Goal: Task Accomplishment & Management: Use online tool/utility

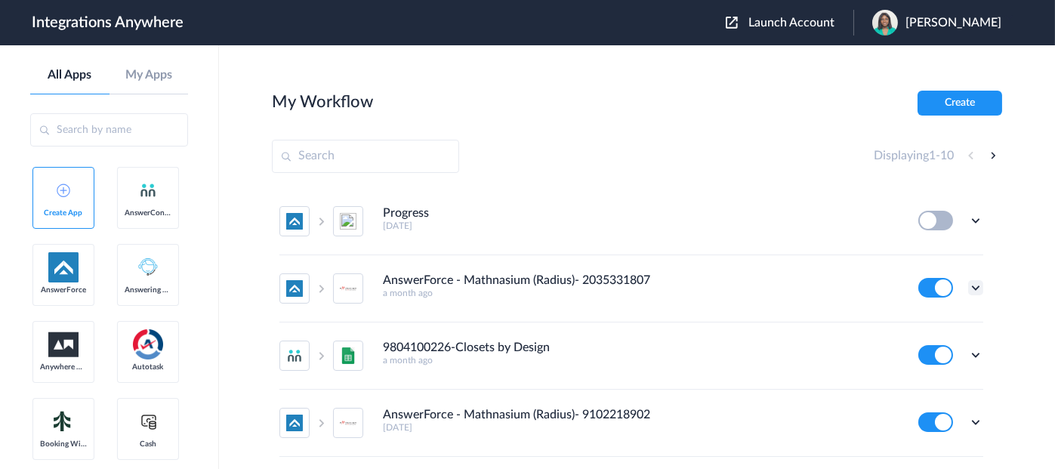
click at [968, 287] on icon at bounding box center [975, 287] width 15 height 15
click at [916, 348] on link "Task history" at bounding box center [933, 350] width 73 height 11
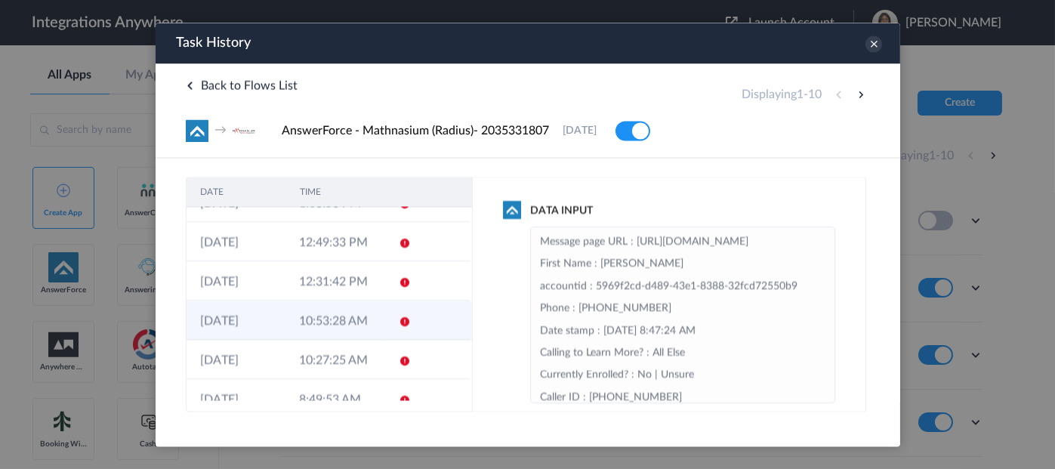
scroll to position [199, 0]
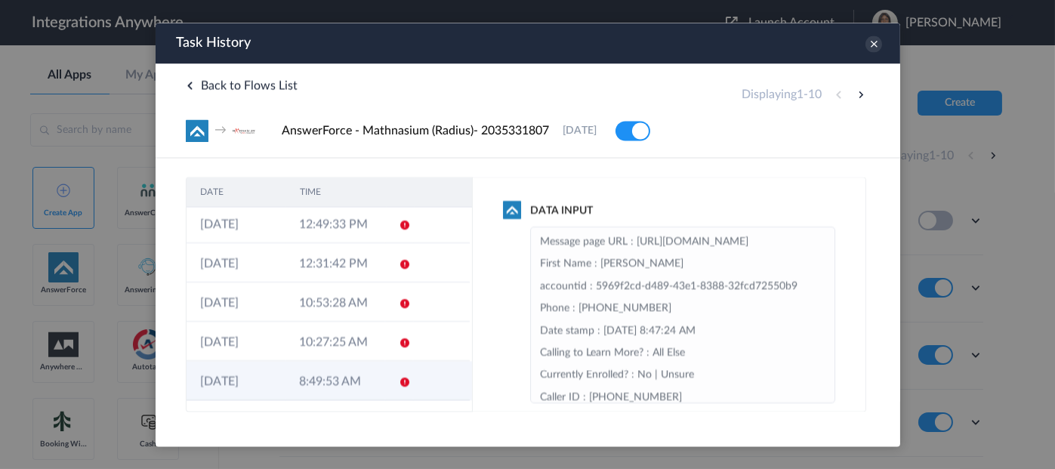
click at [398, 378] on icon at bounding box center [404, 382] width 12 height 12
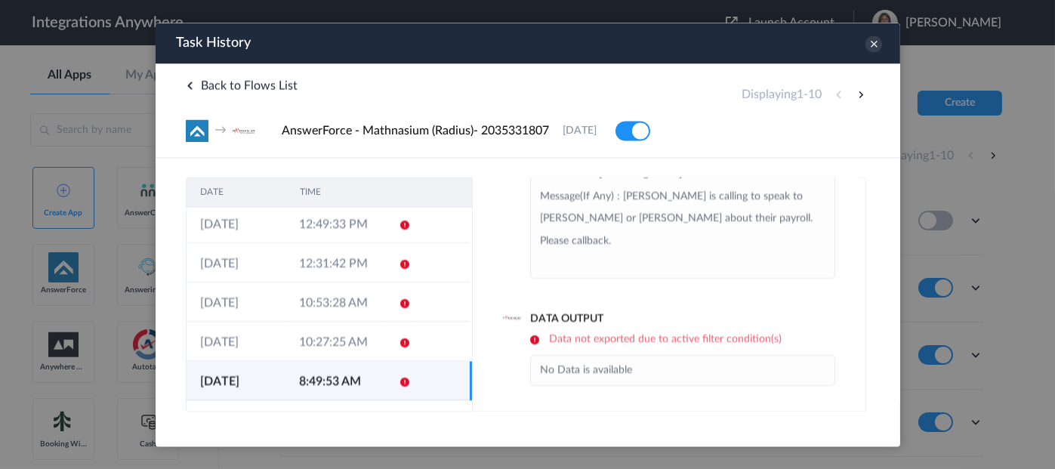
scroll to position [278, 0]
click at [874, 45] on icon at bounding box center [873, 44] width 17 height 17
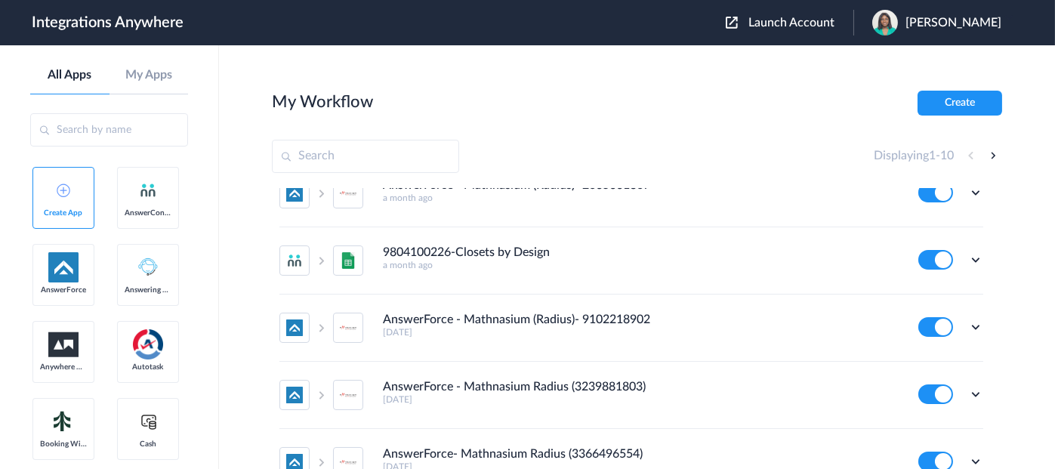
scroll to position [151, 0]
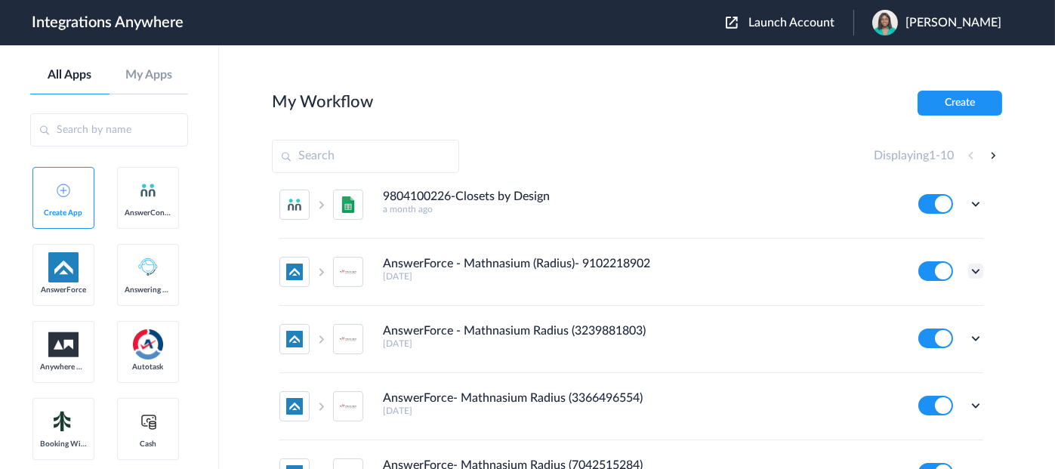
click at [968, 269] on icon at bounding box center [975, 271] width 15 height 15
click at [909, 333] on link "Task history" at bounding box center [933, 334] width 73 height 11
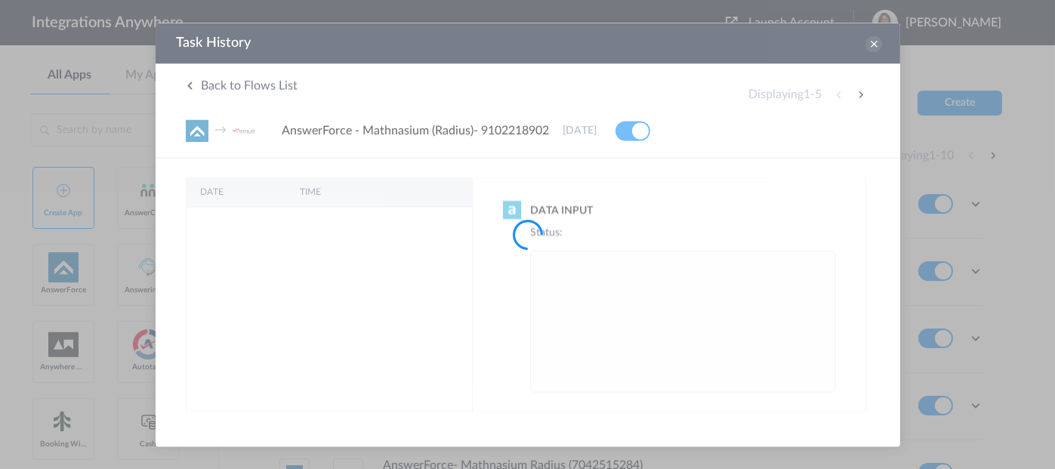
scroll to position [0, 0]
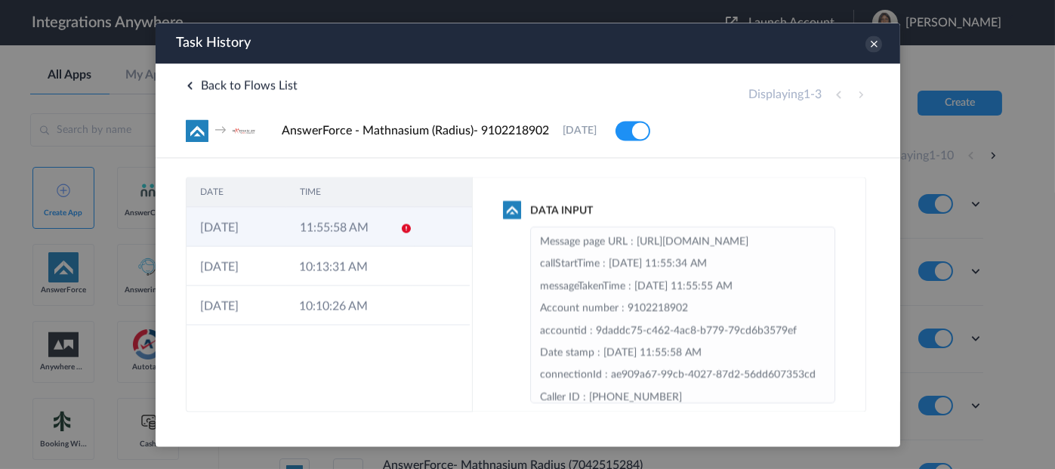
click at [406, 225] on icon at bounding box center [406, 228] width 12 height 12
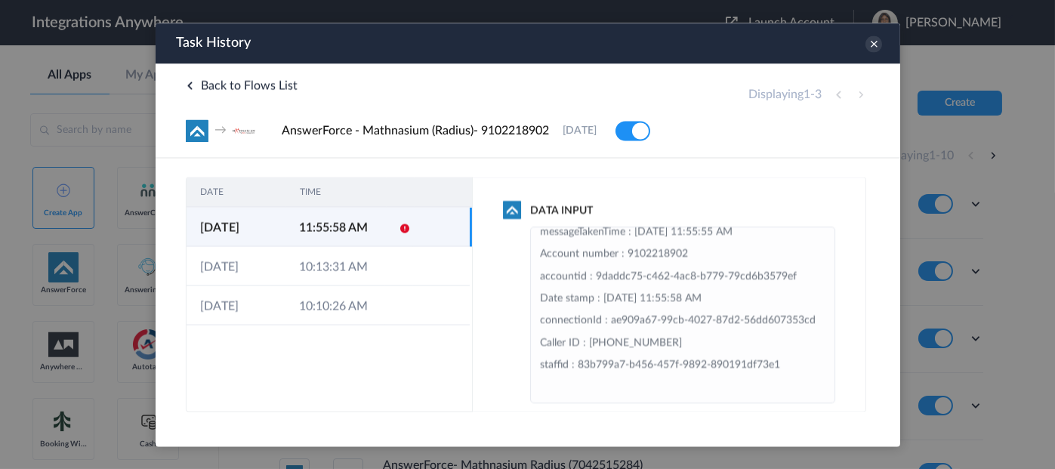
scroll to position [125, 0]
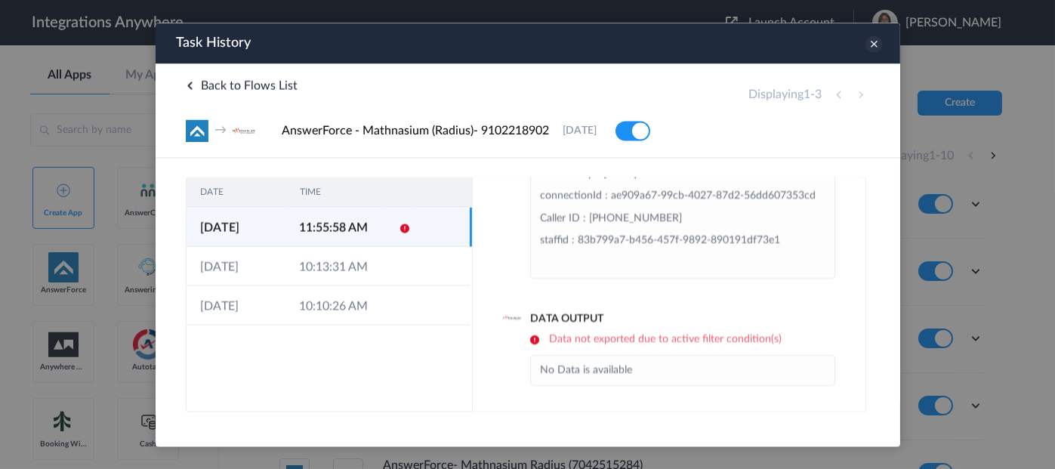
click at [876, 44] on icon at bounding box center [873, 44] width 17 height 17
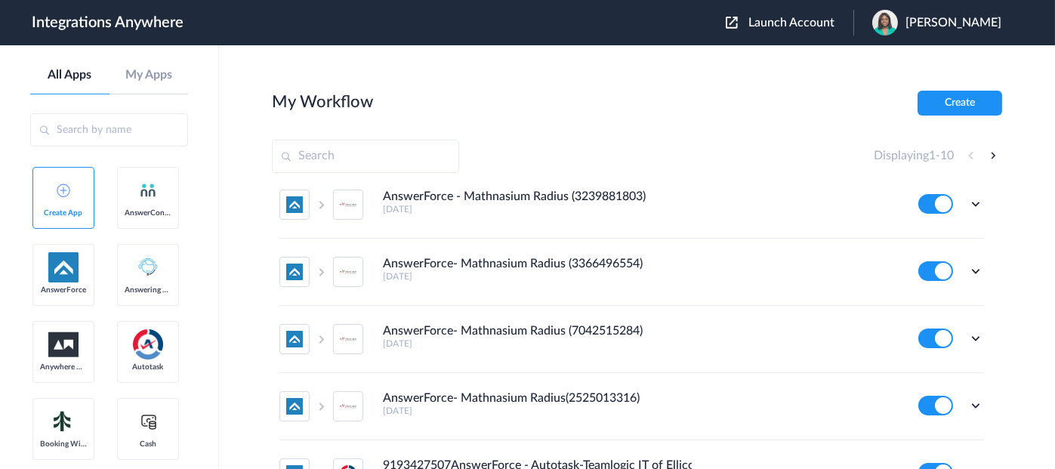
scroll to position [302, 0]
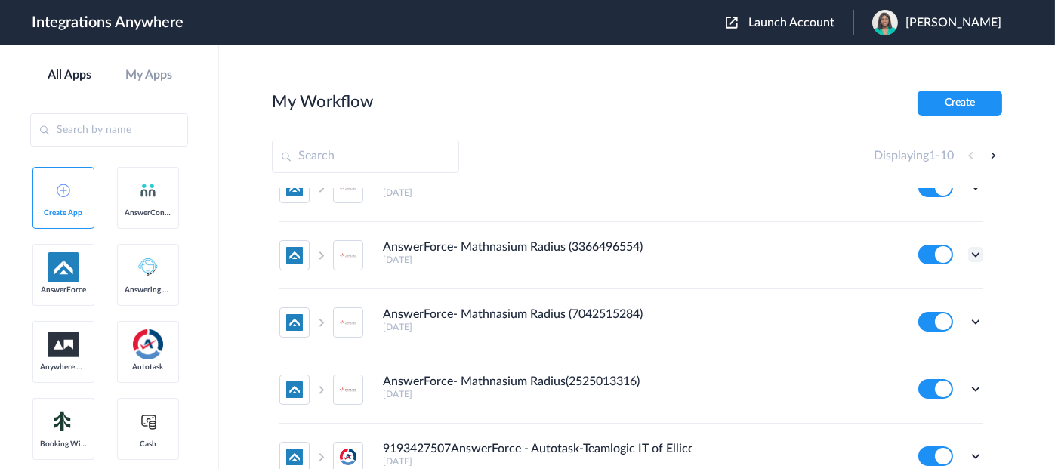
click at [968, 253] on icon at bounding box center [975, 254] width 15 height 15
click at [919, 312] on link "Task history" at bounding box center [933, 317] width 73 height 11
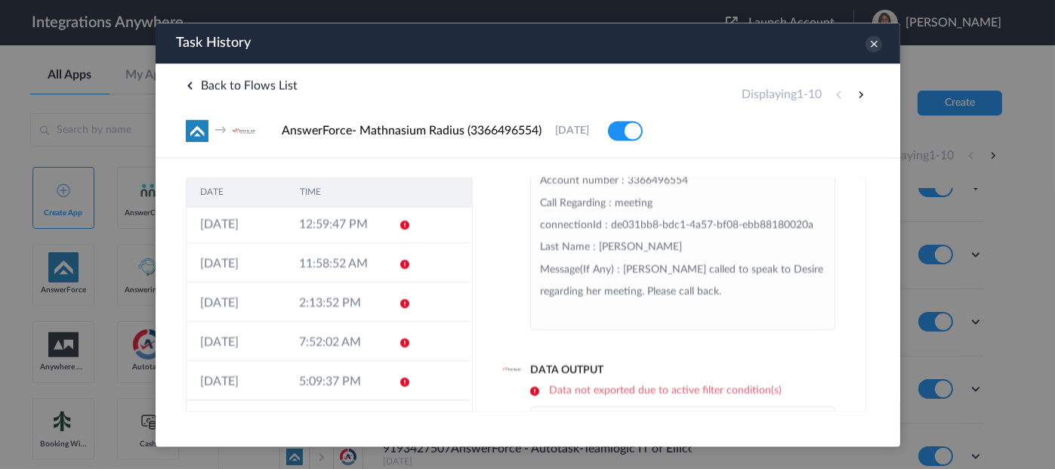
scroll to position [125, 0]
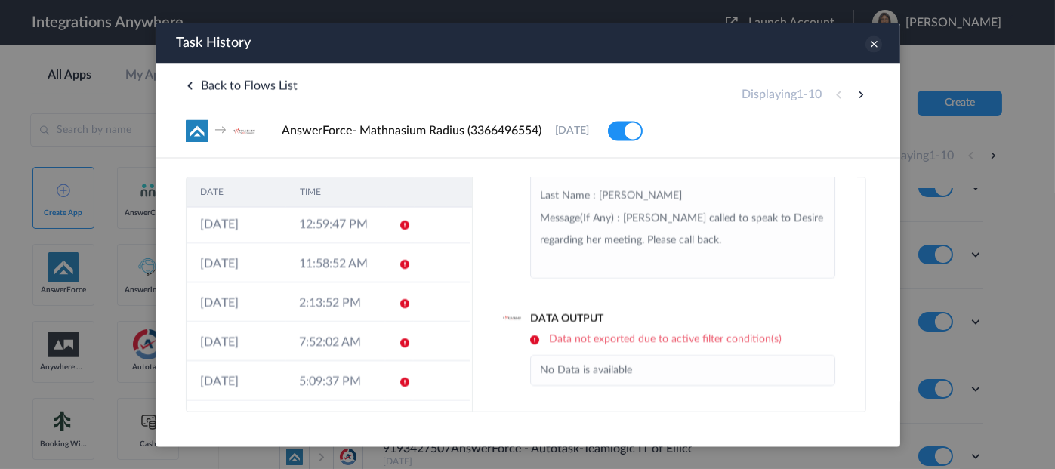
click at [870, 43] on icon at bounding box center [873, 44] width 17 height 17
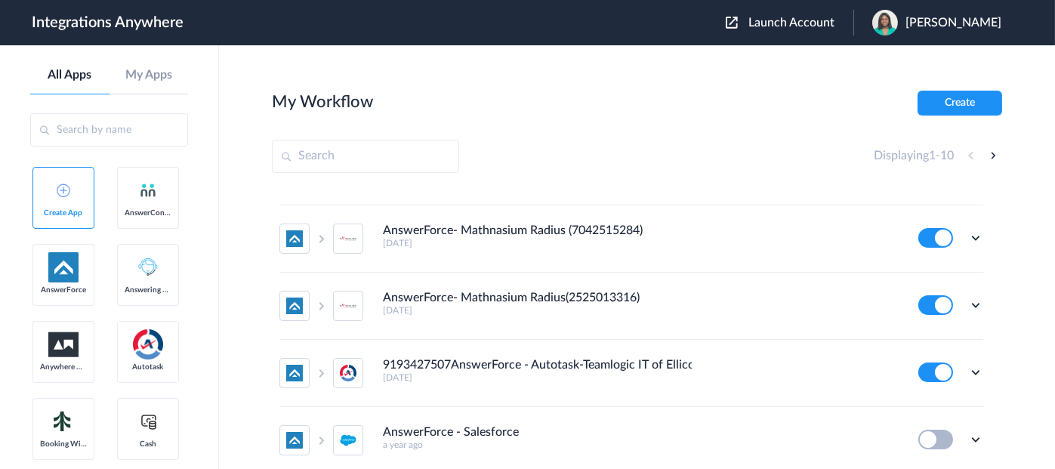
scroll to position [371, 0]
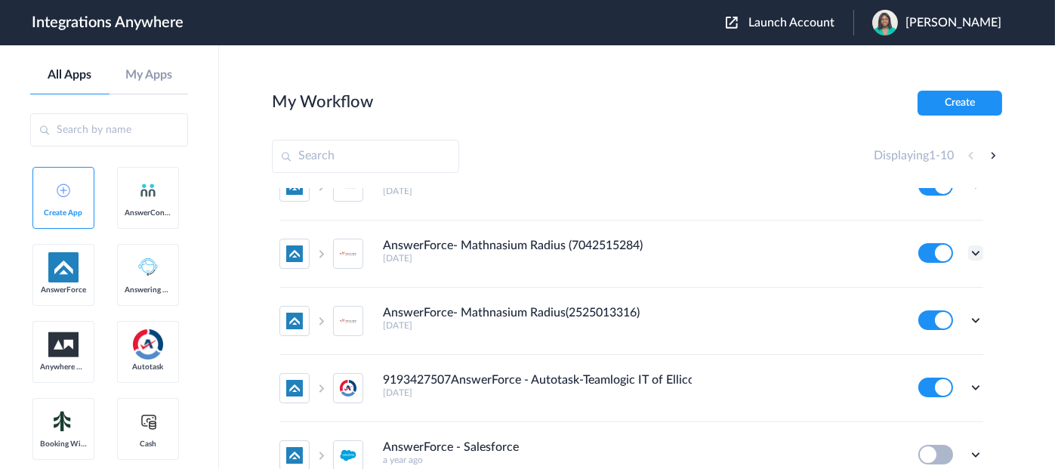
click at [968, 251] on icon at bounding box center [975, 252] width 15 height 15
click at [911, 311] on link "Task history" at bounding box center [933, 315] width 73 height 11
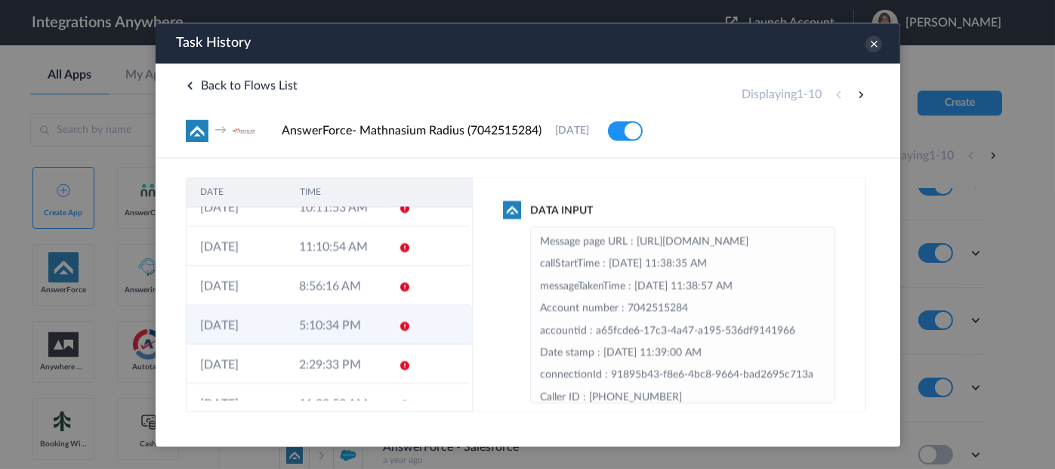
scroll to position [199, 0]
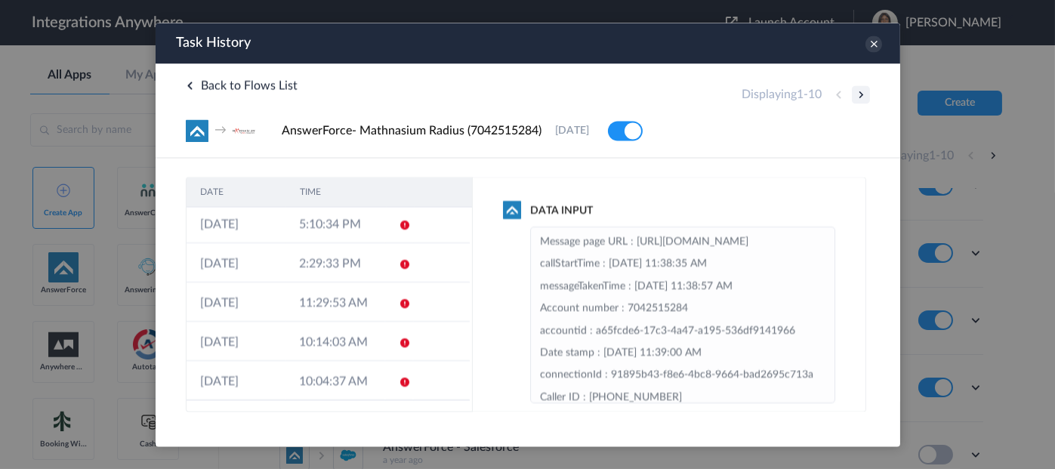
click at [858, 94] on button at bounding box center [860, 94] width 18 height 18
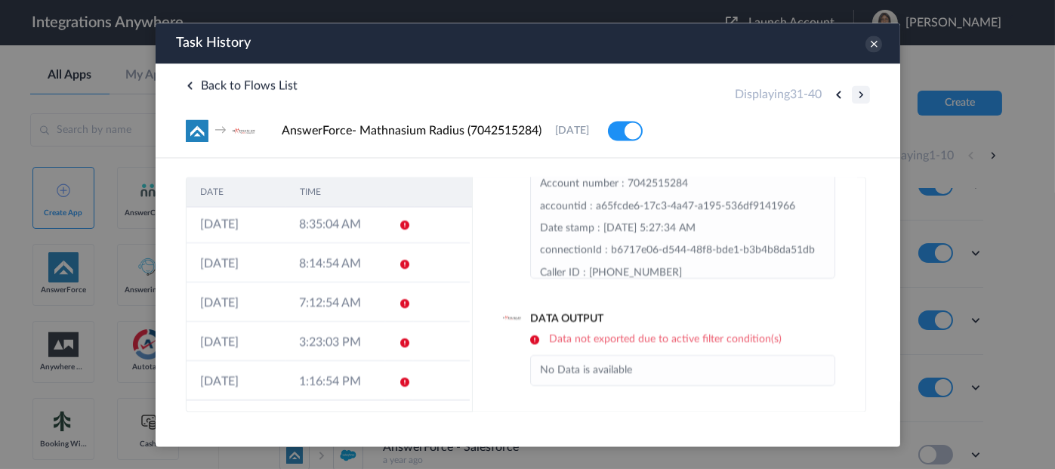
click at [862, 94] on button at bounding box center [860, 94] width 18 height 18
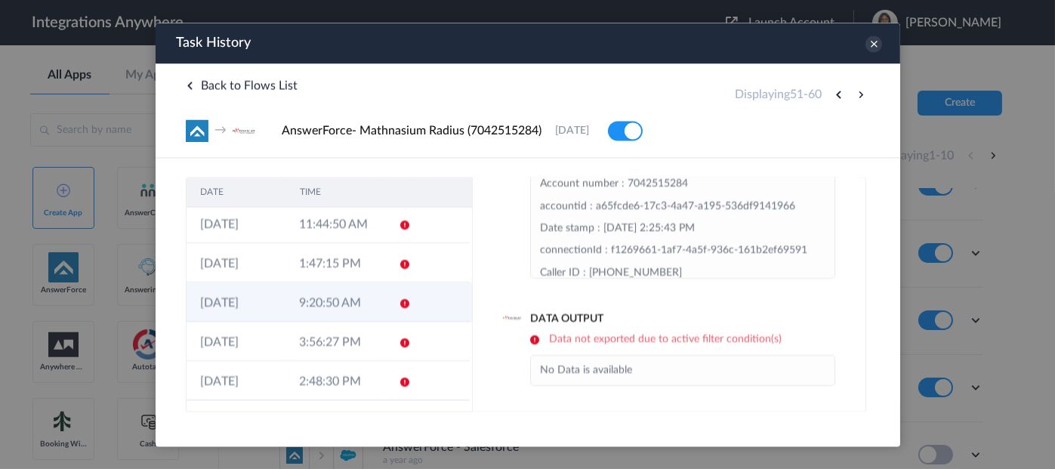
click at [398, 298] on icon at bounding box center [404, 304] width 12 height 12
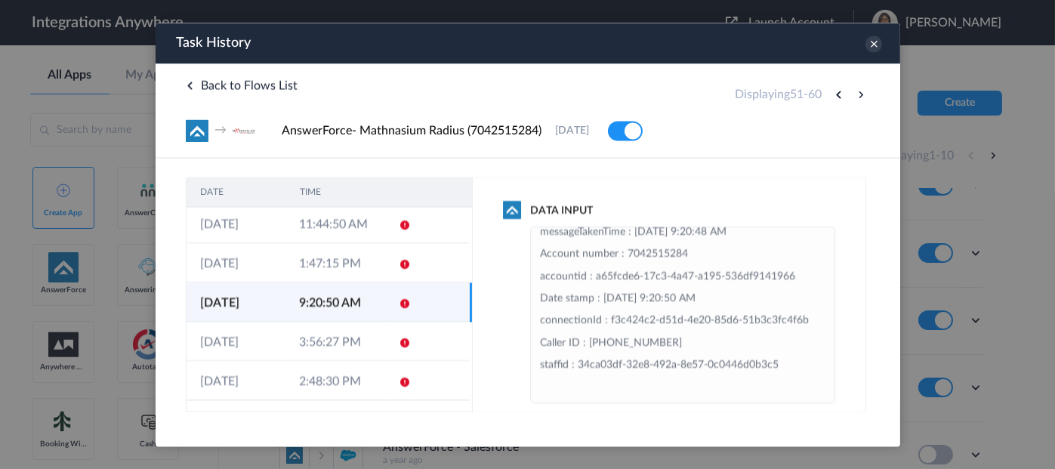
scroll to position [176, 0]
click at [872, 39] on icon at bounding box center [873, 44] width 17 height 17
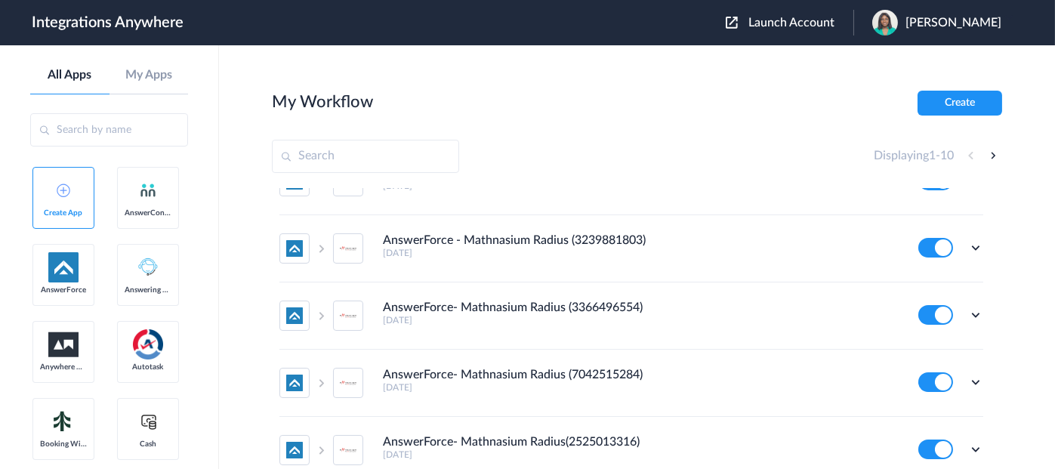
scroll to position [220, 0]
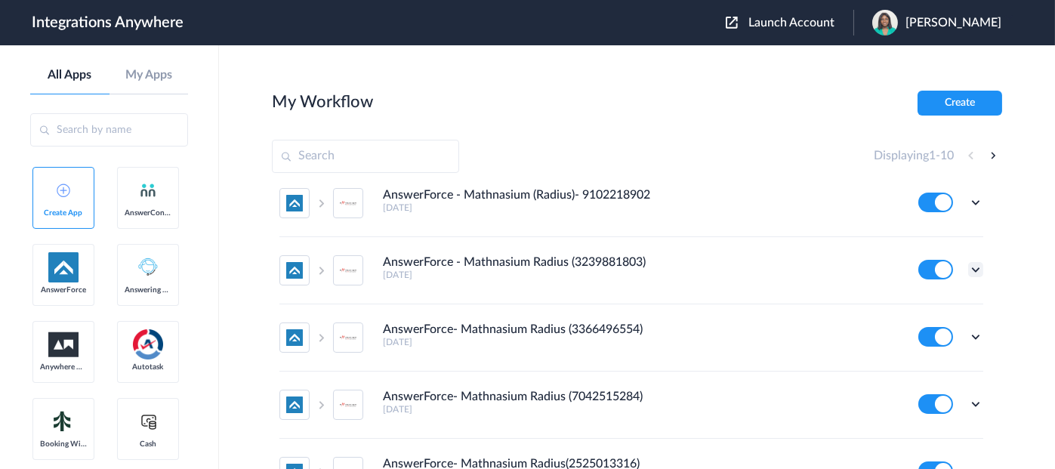
click at [968, 265] on icon at bounding box center [975, 269] width 15 height 15
click at [919, 301] on link "Edit" at bounding box center [915, 304] width 36 height 11
click at [968, 269] on icon at bounding box center [975, 269] width 15 height 15
click at [908, 299] on link "Edit" at bounding box center [915, 304] width 36 height 11
click at [968, 197] on icon at bounding box center [975, 202] width 15 height 15
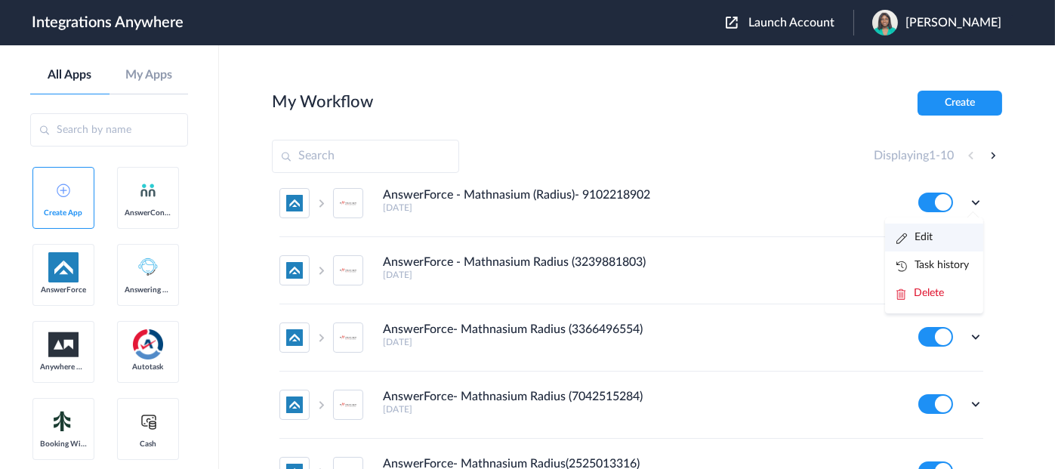
click at [918, 233] on link "Edit" at bounding box center [915, 237] width 36 height 11
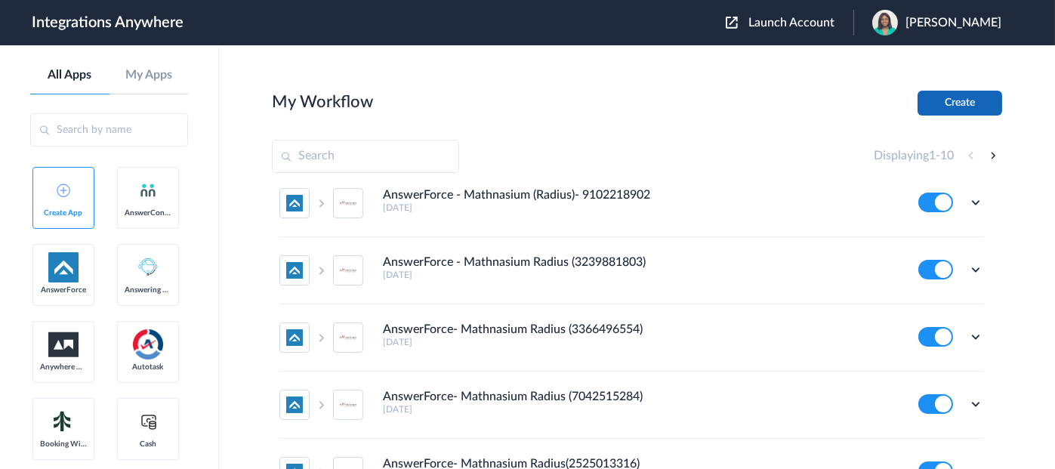
click at [961, 106] on button "Create" at bounding box center [960, 103] width 85 height 25
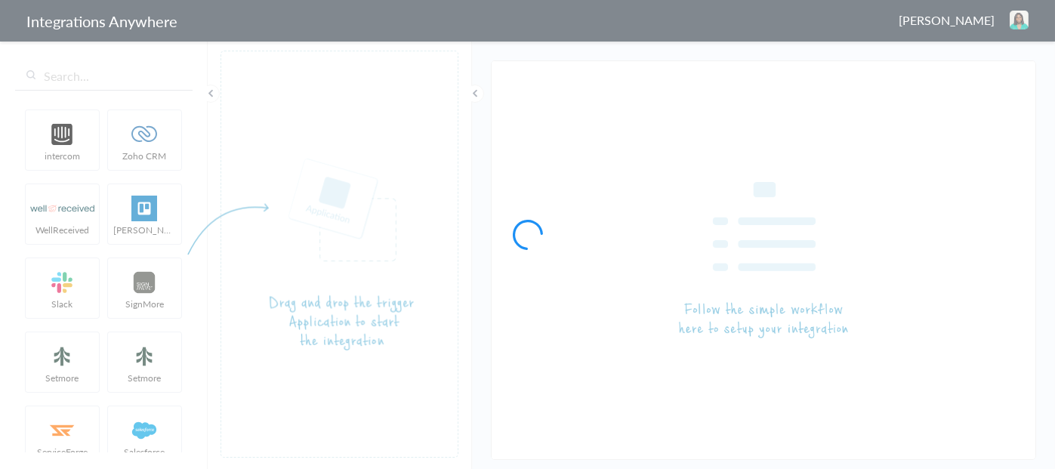
type input "AnswerForce - Mathnasium Radius (3239881803)"
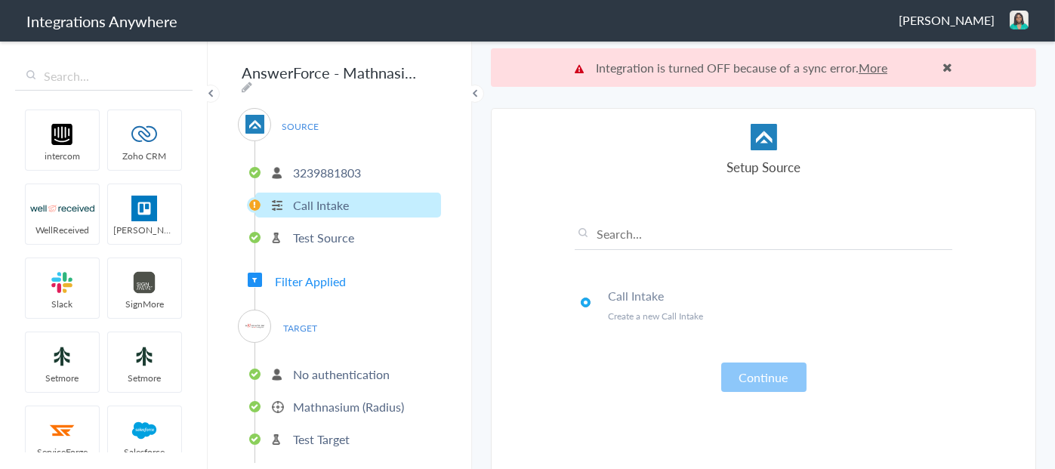
click at [372, 200] on li "Call Intake" at bounding box center [348, 205] width 186 height 25
click at [320, 281] on span "Filter Applied" at bounding box center [310, 281] width 71 height 17
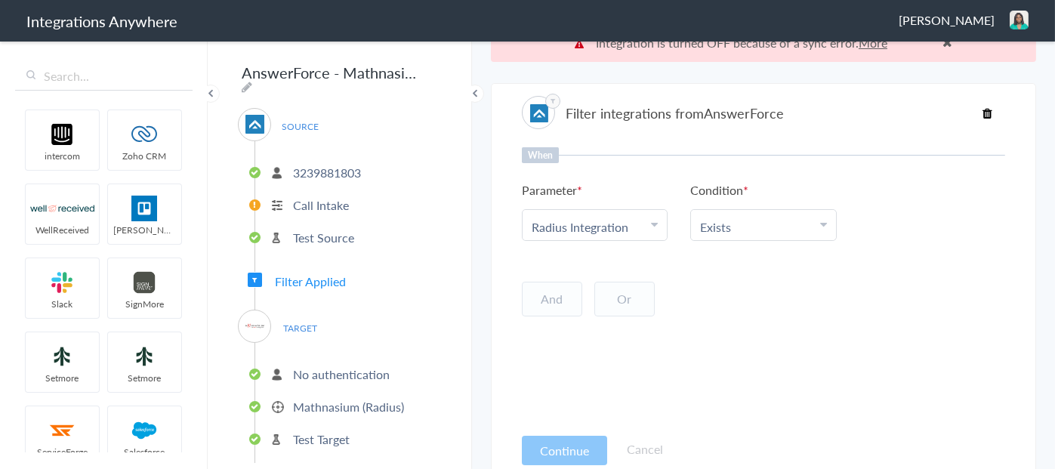
scroll to position [38, 0]
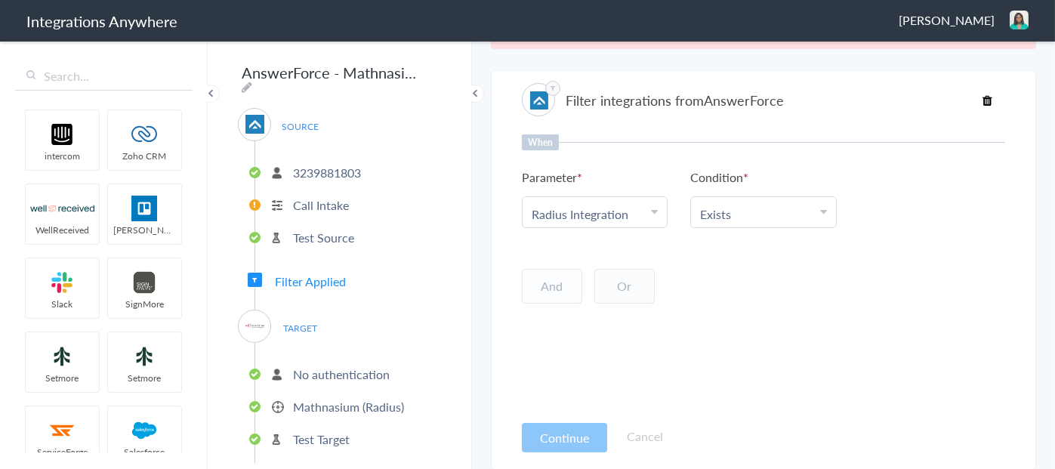
click at [316, 275] on span "Filter Applied" at bounding box center [310, 281] width 71 height 17
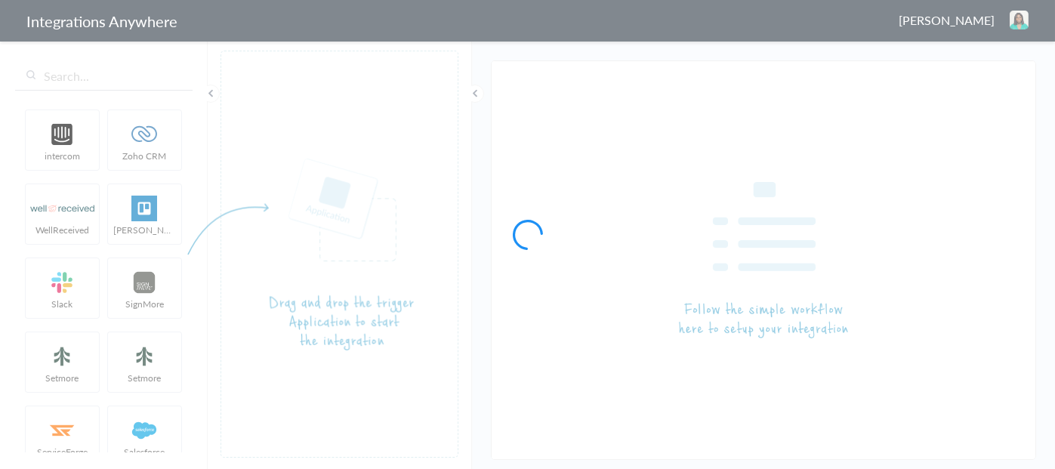
type input "AnswerForce - Mathnasium Radius (3239881803)"
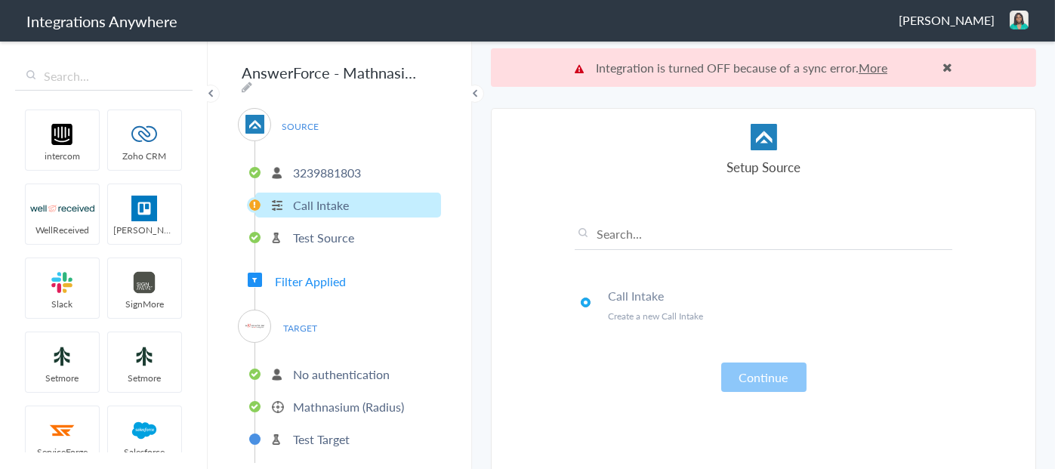
click at [316, 277] on span "Filter Applied" at bounding box center [310, 281] width 71 height 17
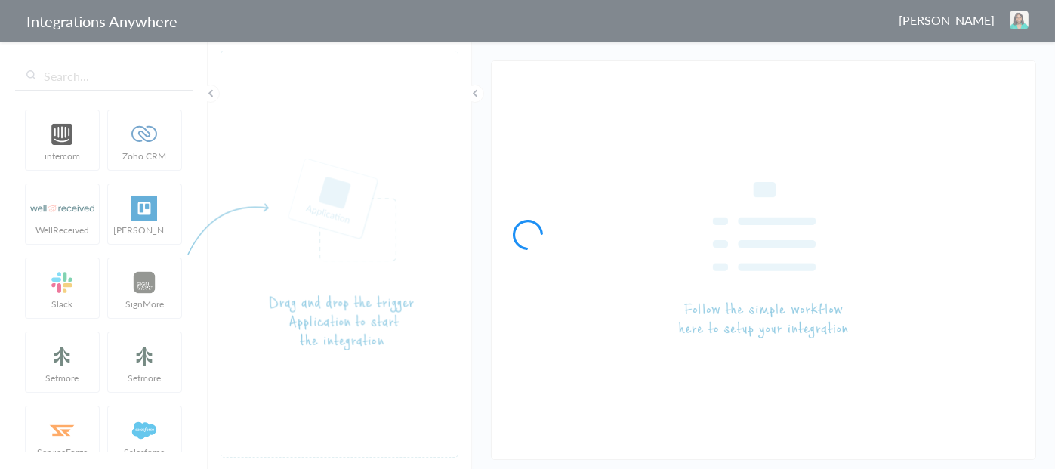
type input "AnswerForce - Mathnasium (Radius)- 9102218902"
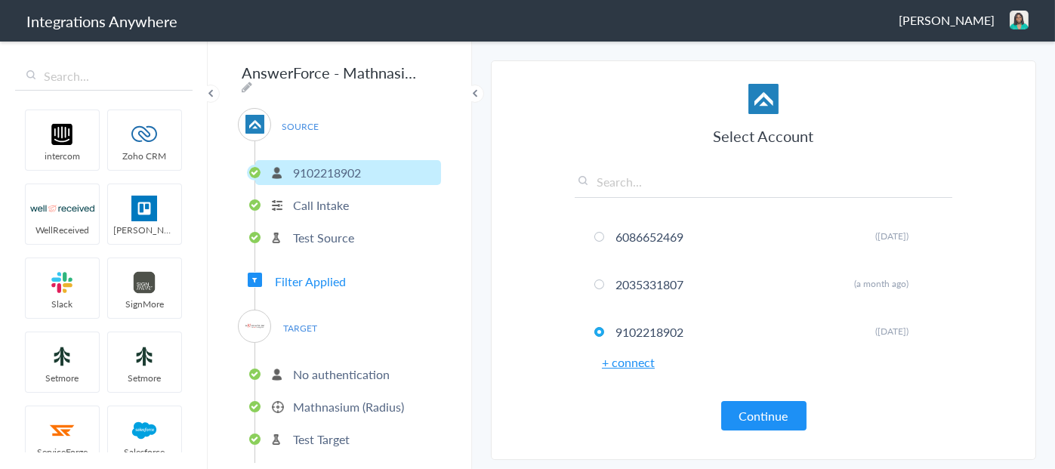
click at [325, 273] on span "Filter Applied" at bounding box center [310, 281] width 71 height 17
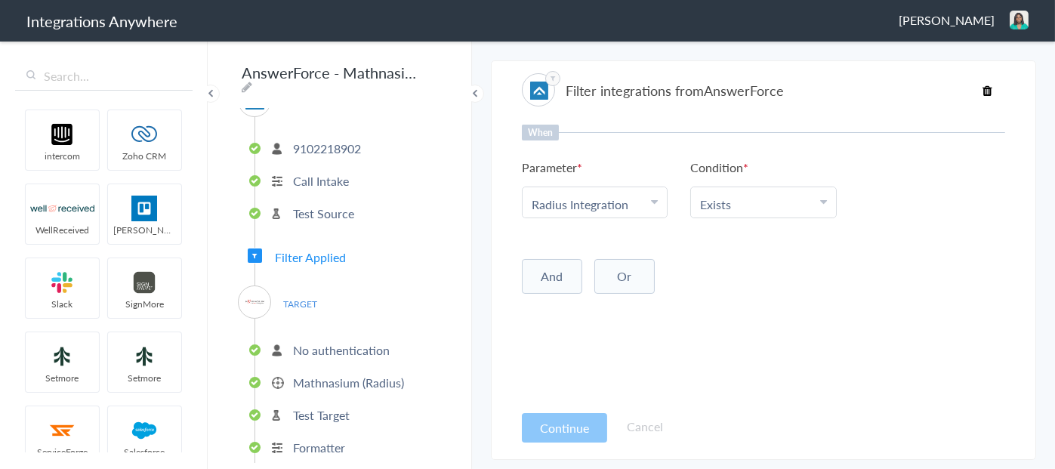
scroll to position [37, 0]
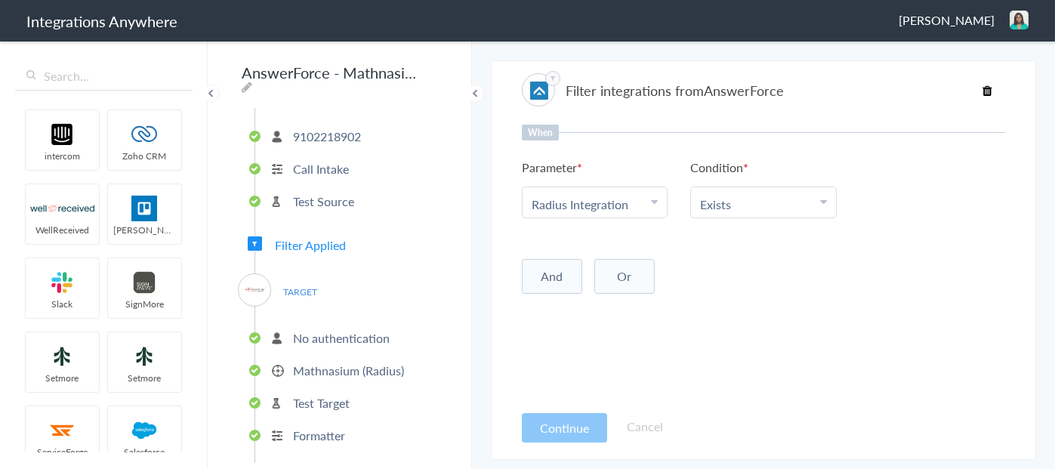
click at [341, 366] on p "Mathnasium (Radius)" at bounding box center [348, 370] width 111 height 17
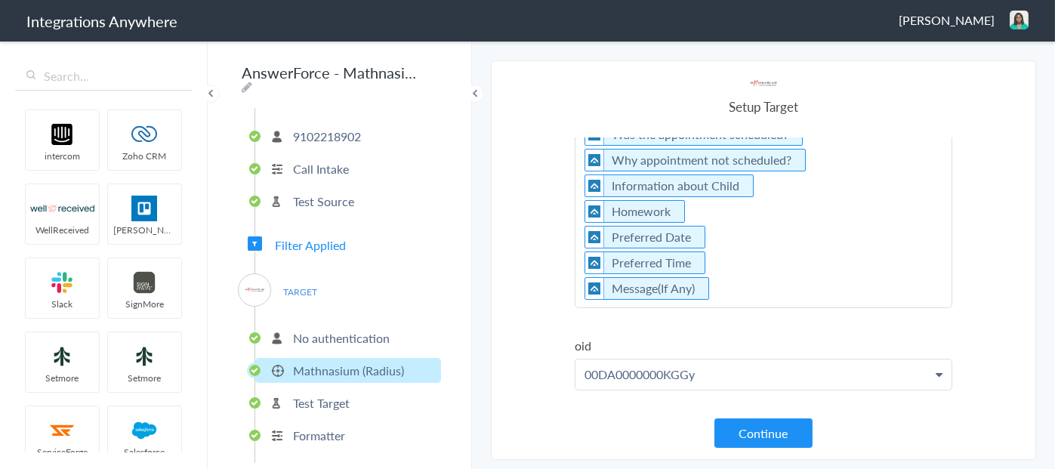
scroll to position [0, 0]
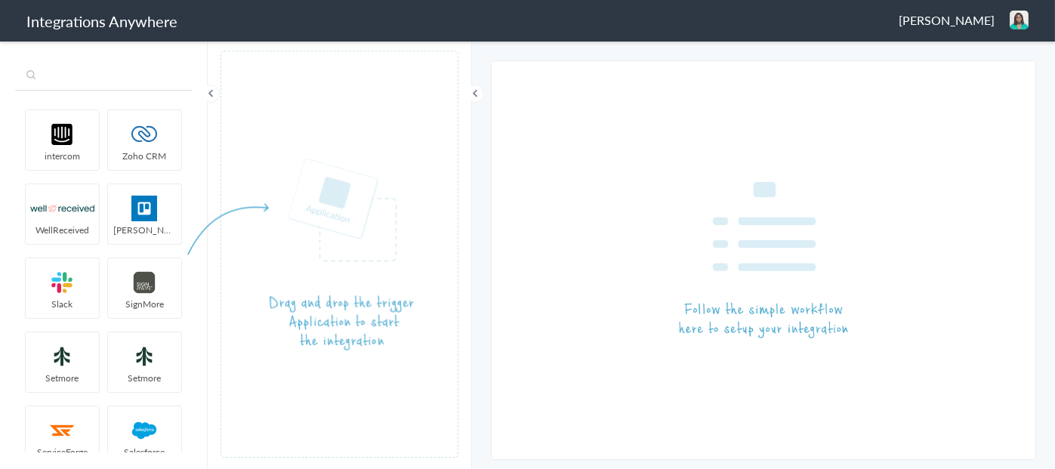
click at [103, 76] on input "text" at bounding box center [104, 76] width 178 height 29
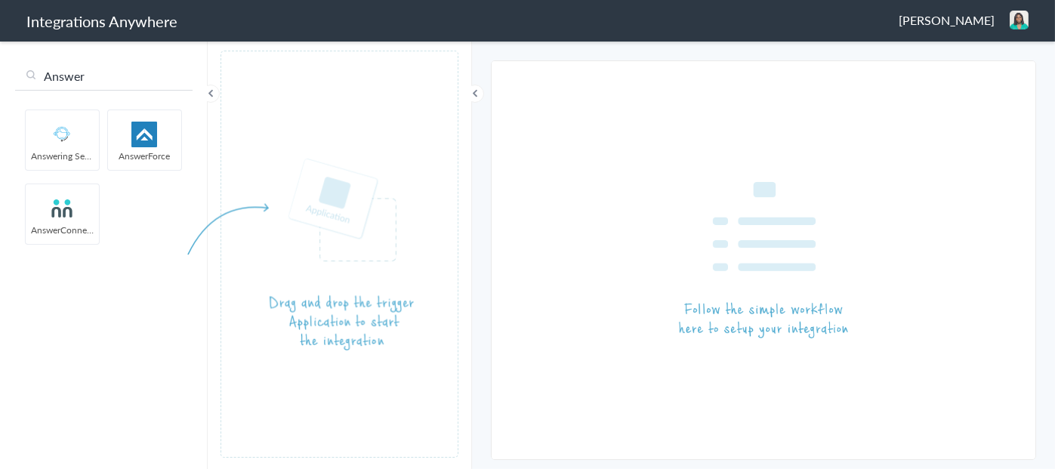
type input "Answer"
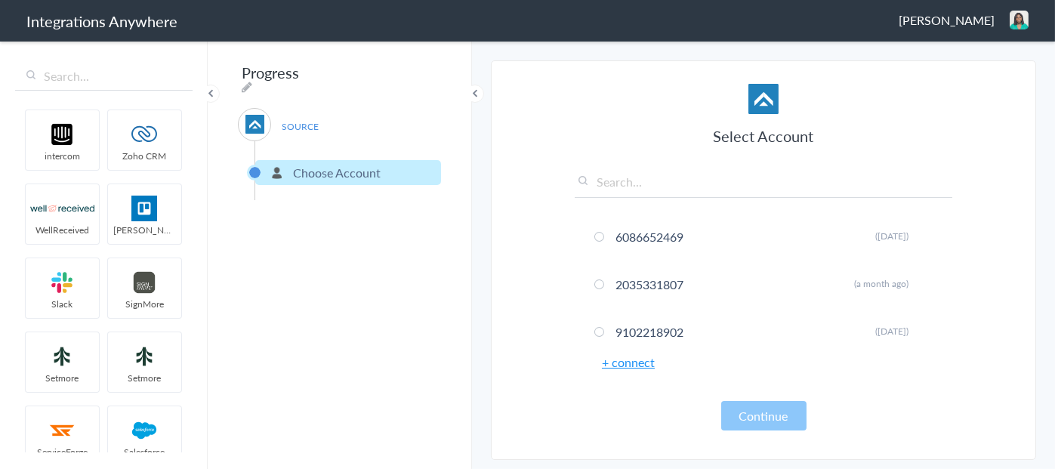
click at [635, 363] on link "+ connect" at bounding box center [628, 362] width 53 height 17
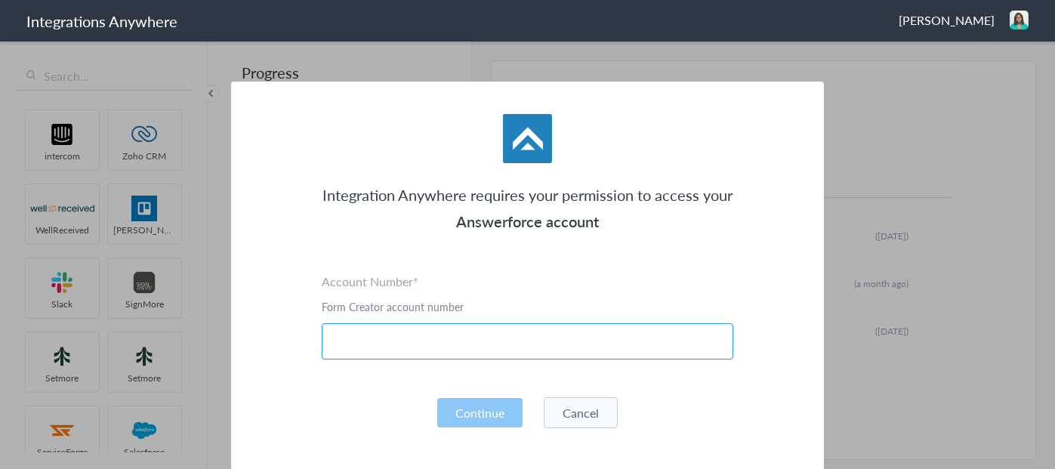
click at [510, 346] on input "text" at bounding box center [528, 341] width 412 height 36
paste input "2132913856"
type input "2132913856"
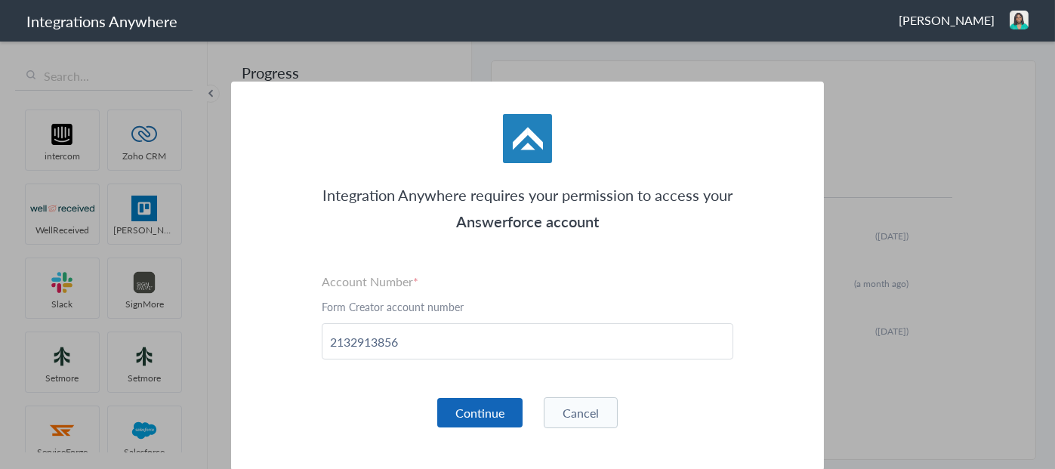
click at [485, 410] on button "Continue" at bounding box center [479, 412] width 85 height 29
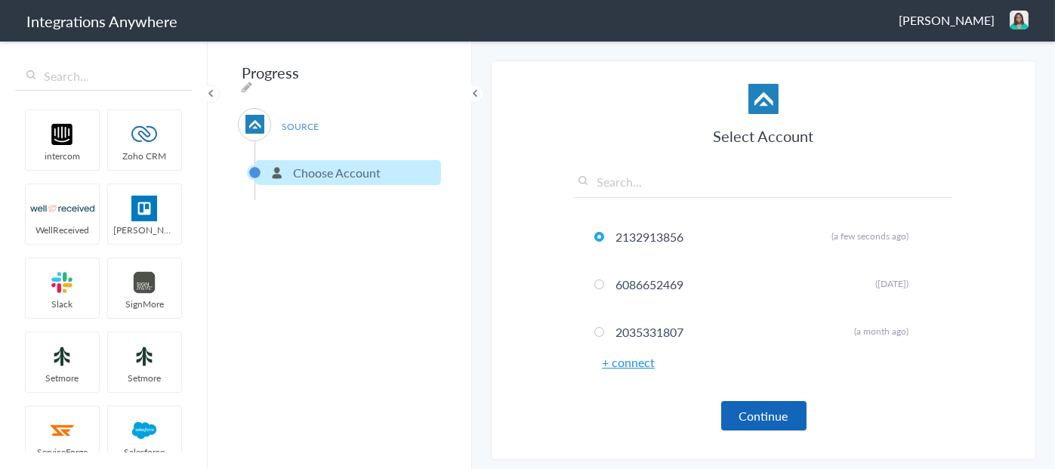
click at [761, 424] on button "Continue" at bounding box center [763, 415] width 85 height 29
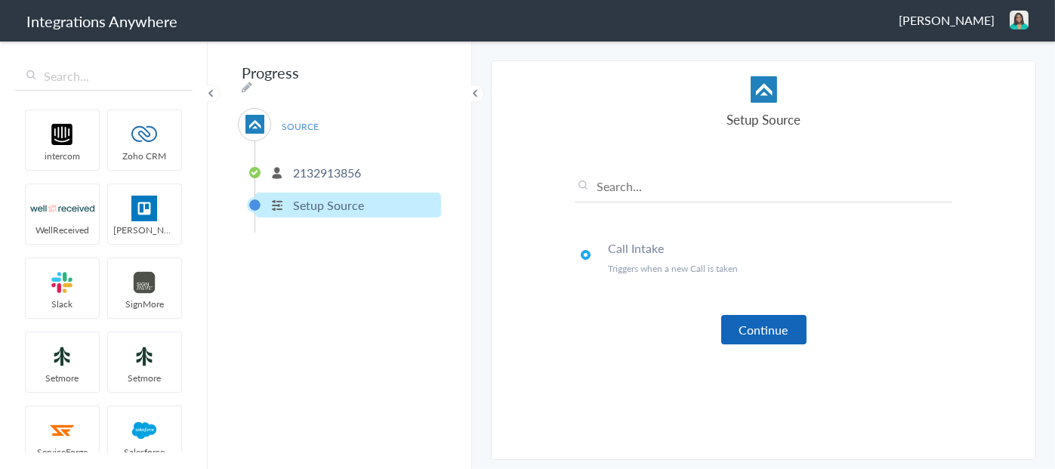
click at [782, 332] on button "Continue" at bounding box center [763, 329] width 85 height 29
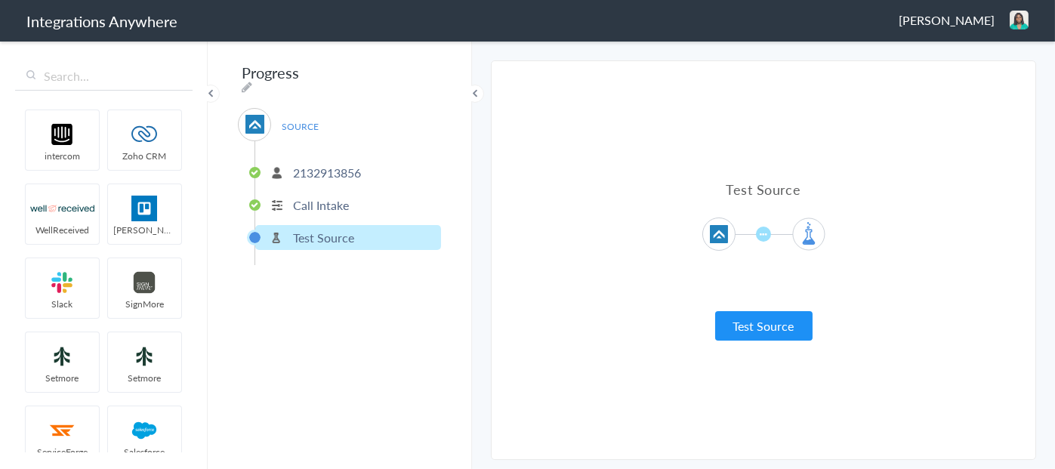
click at [782, 332] on button "Test Source" at bounding box center [763, 325] width 97 height 29
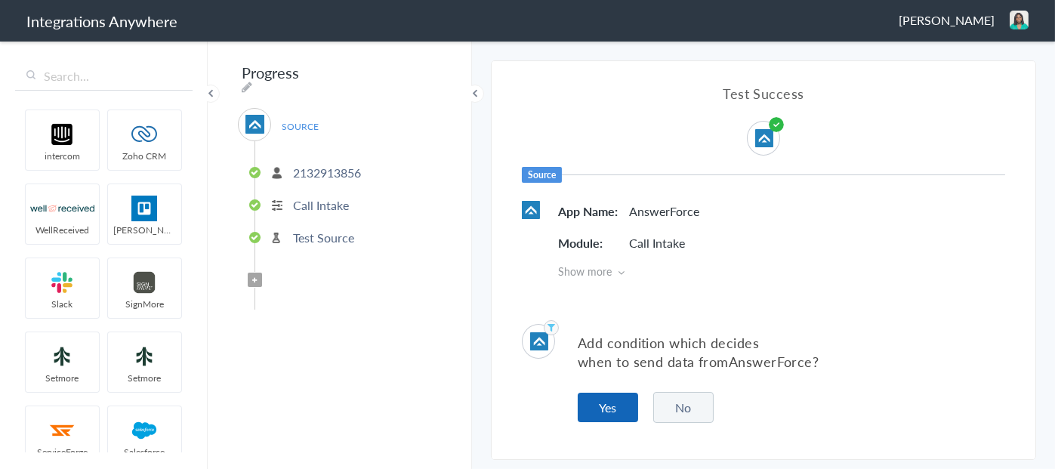
click at [616, 406] on button "Yes" at bounding box center [608, 407] width 60 height 29
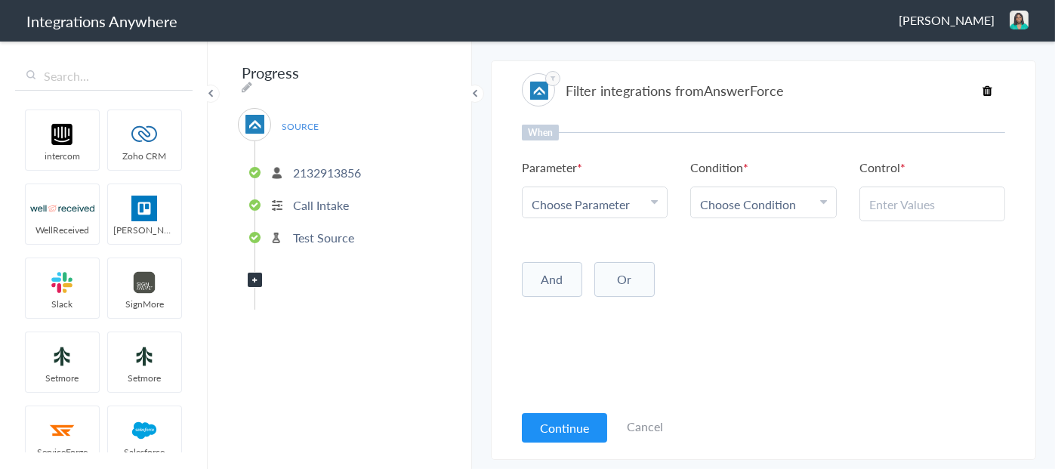
click at [570, 196] on span "Choose Parameter" at bounding box center [581, 204] width 98 height 17
click at [606, 254] on link "Radius Integration" at bounding box center [595, 253] width 144 height 32
click at [738, 211] on span "Choose Condition" at bounding box center [748, 204] width 96 height 17
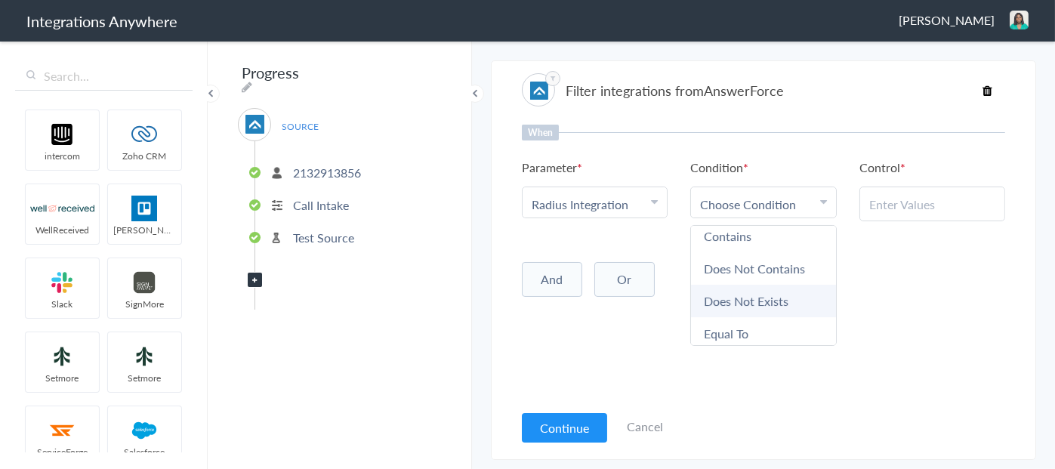
scroll to position [76, 0]
click at [731, 329] on link "Exists" at bounding box center [763, 332] width 144 height 32
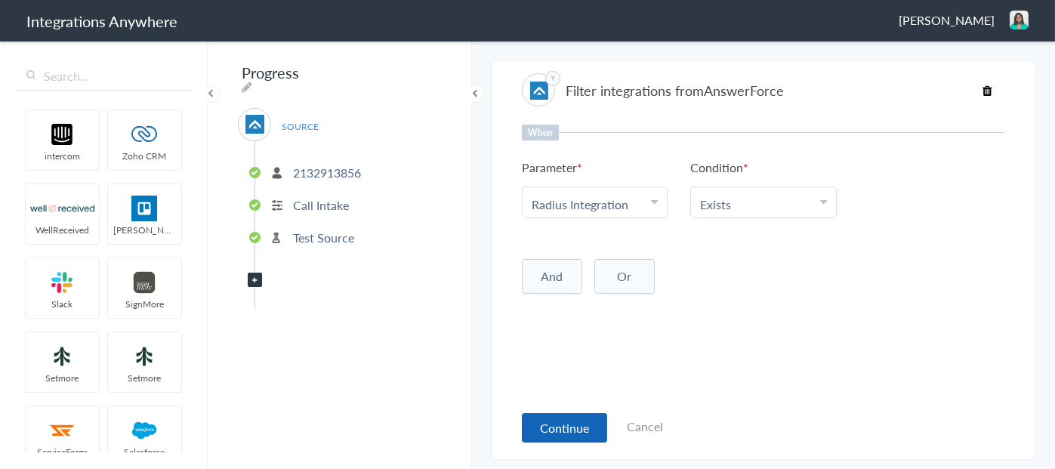
click at [563, 420] on button "Continue" at bounding box center [564, 427] width 85 height 29
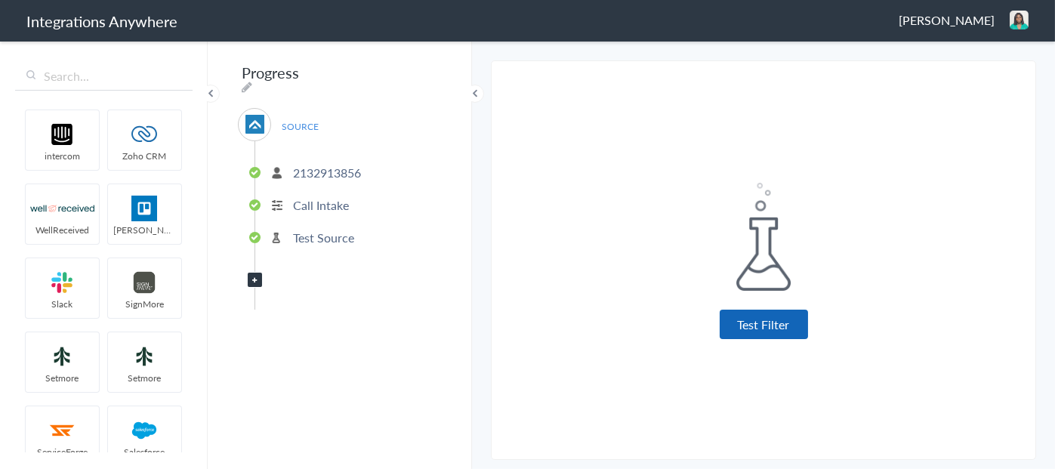
click at [763, 321] on button "Test Filter" at bounding box center [764, 324] width 88 height 29
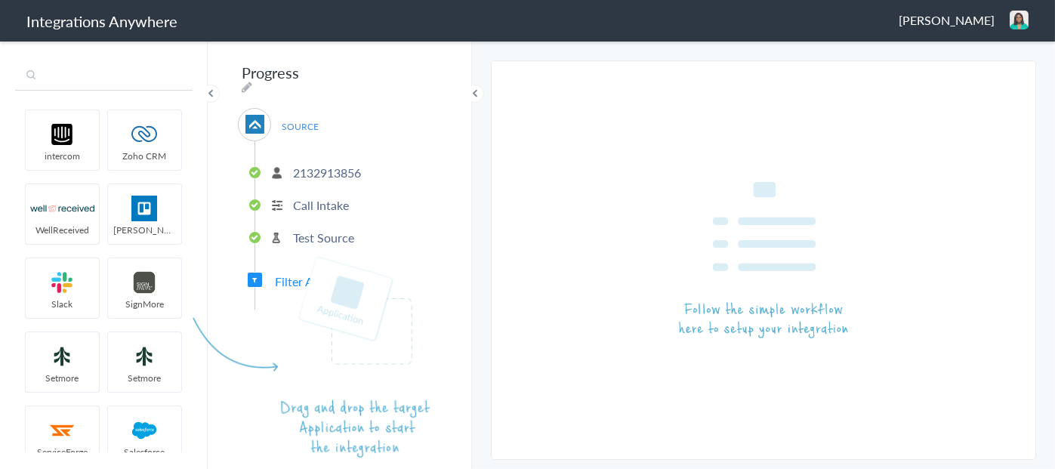
click at [123, 82] on input "text" at bounding box center [104, 76] width 178 height 29
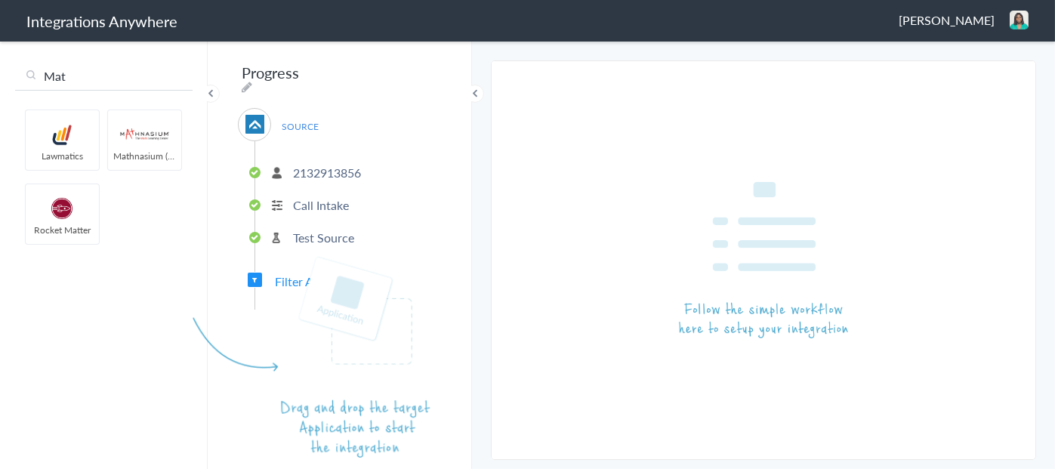
type input "Mat"
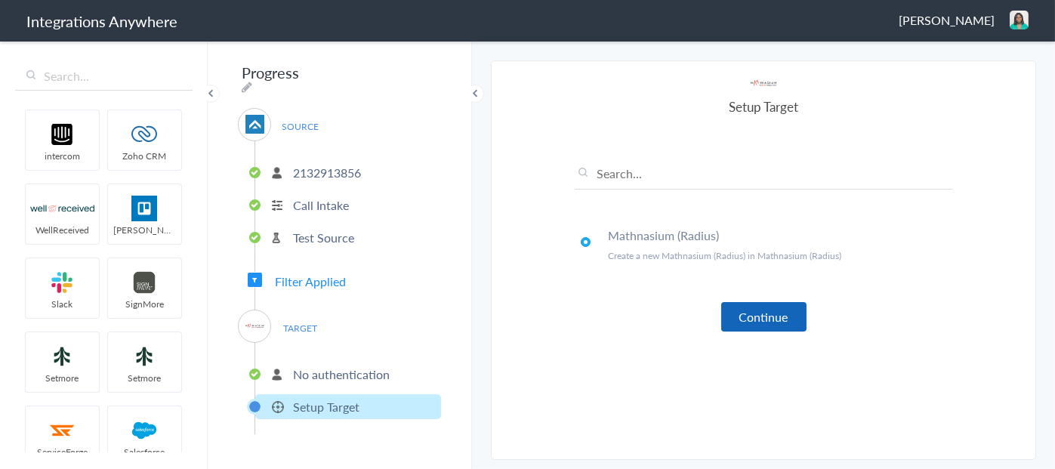
click at [764, 314] on button "Continue" at bounding box center [763, 316] width 85 height 29
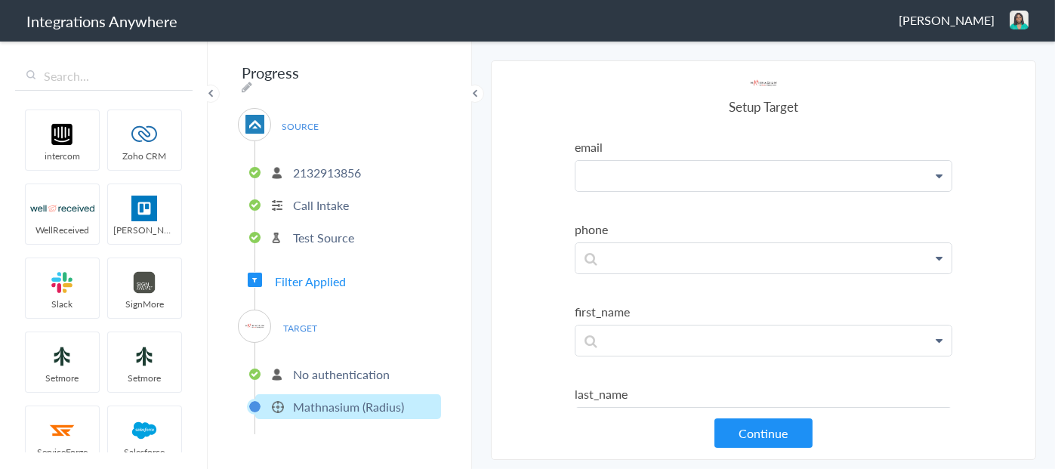
click at [690, 177] on p at bounding box center [764, 176] width 376 height 30
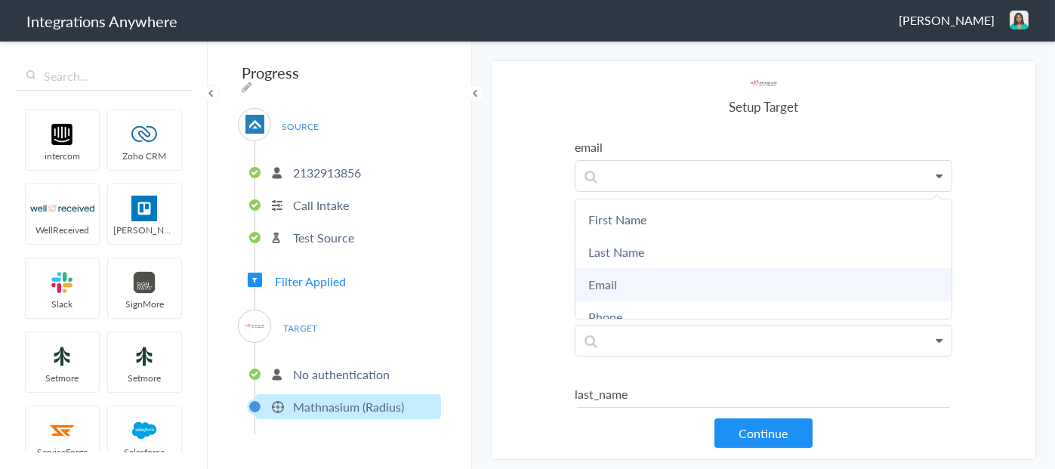
click at [614, 280] on link "Email" at bounding box center [764, 284] width 376 height 32
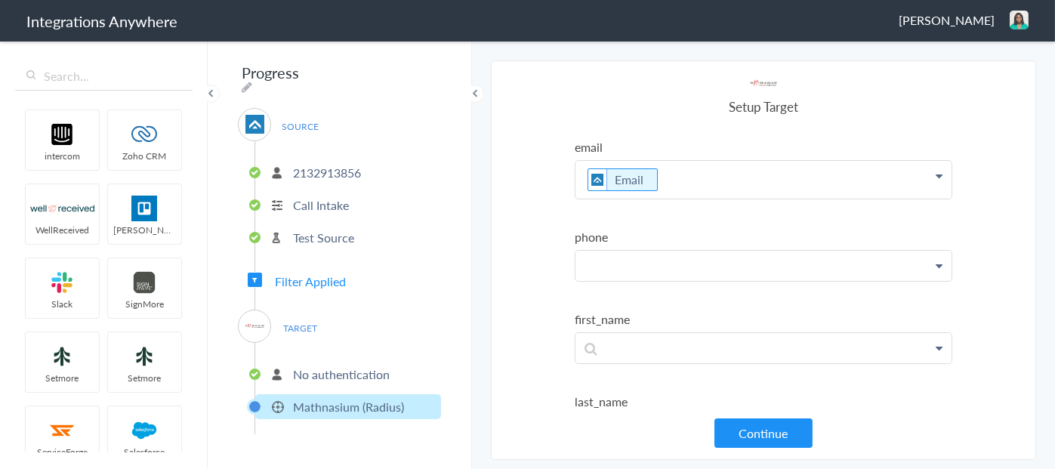
click at [619, 262] on p at bounding box center [764, 266] width 376 height 30
click at [627, 329] on link "Phone" at bounding box center [764, 331] width 376 height 32
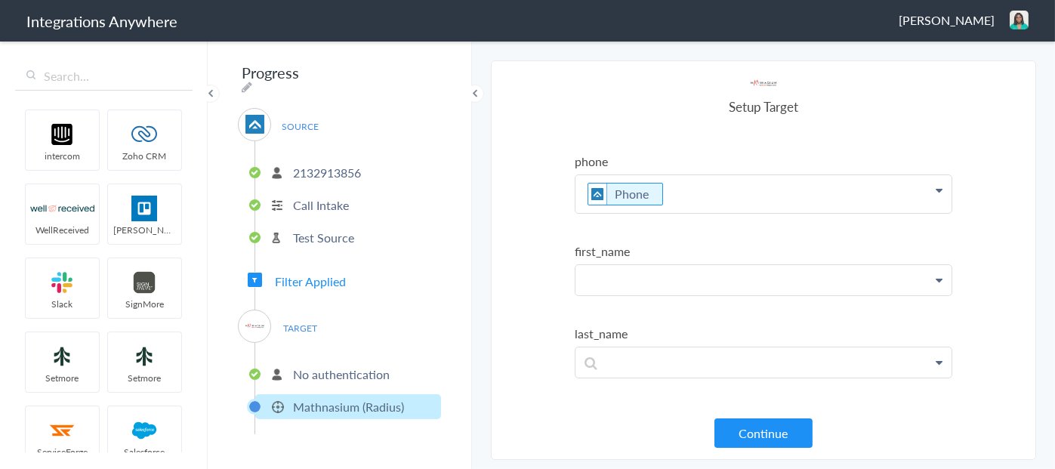
click at [668, 279] on p at bounding box center [764, 280] width 376 height 30
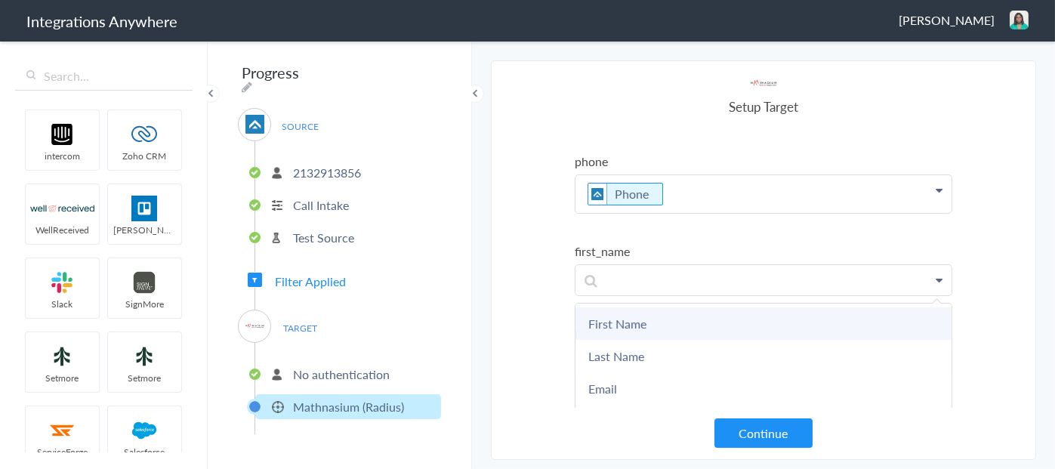
click at [652, 320] on link "First Name" at bounding box center [764, 323] width 376 height 32
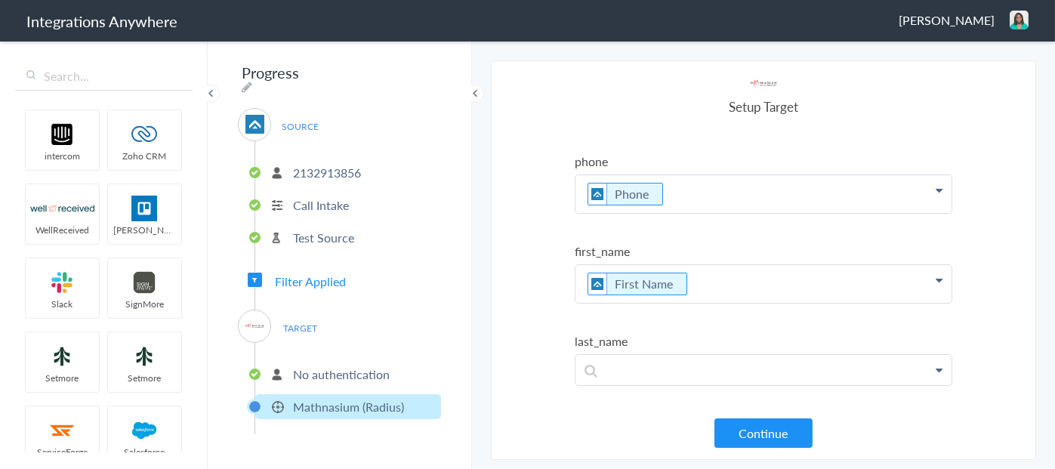
scroll to position [151, 0]
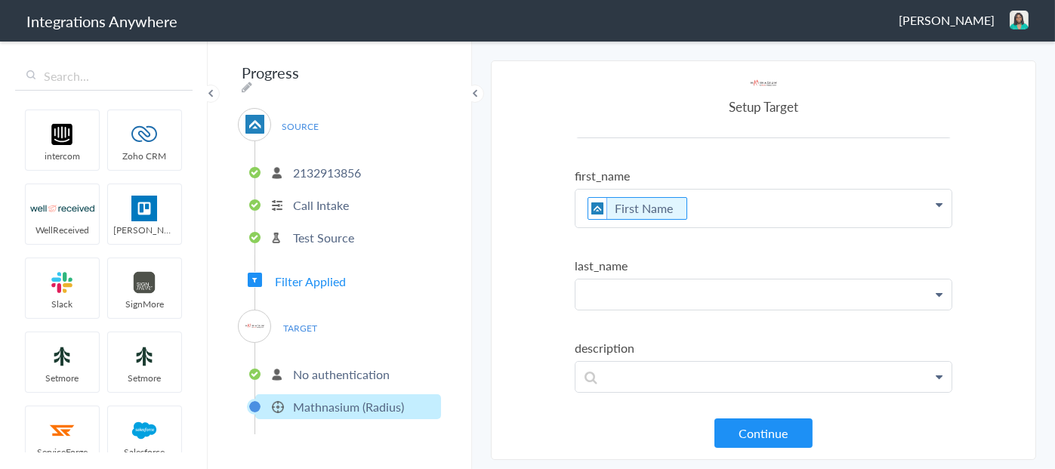
click at [647, 292] on p at bounding box center [764, 294] width 376 height 30
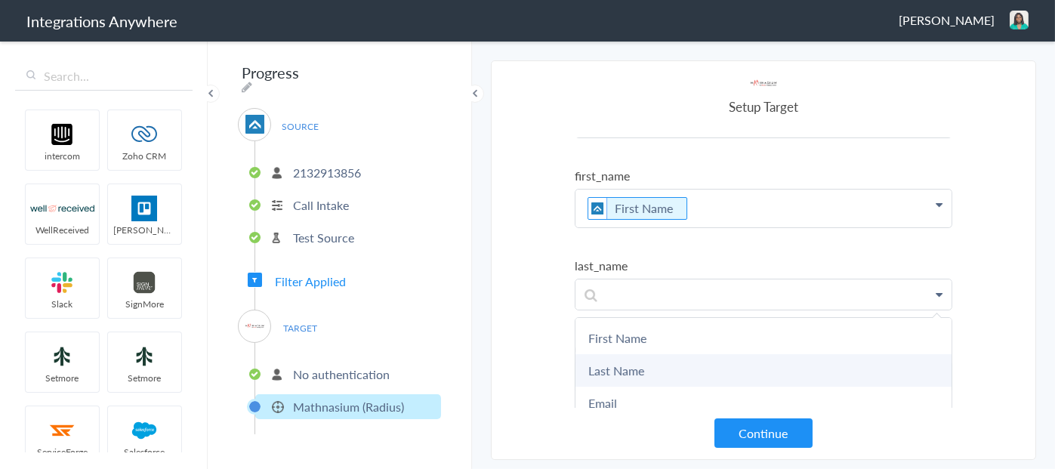
click at [647, 360] on link "Last Name" at bounding box center [764, 370] width 376 height 32
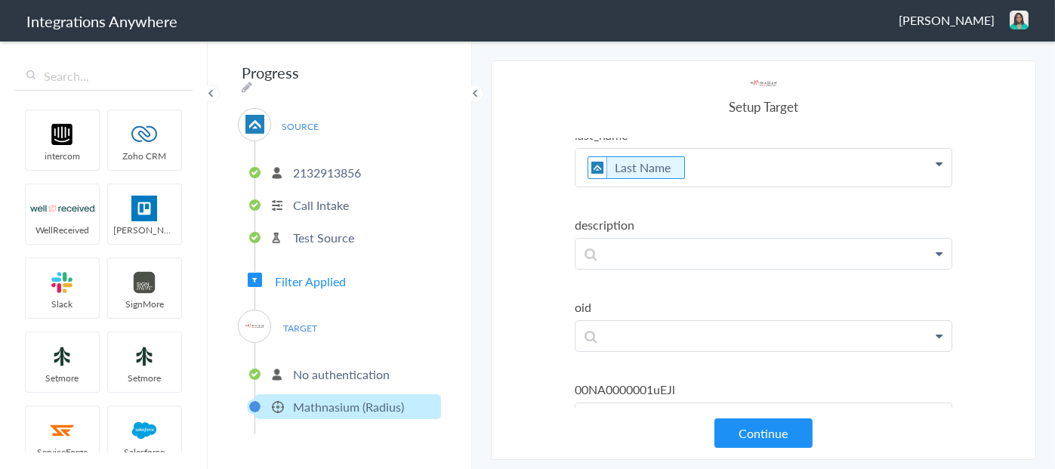
scroll to position [302, 0]
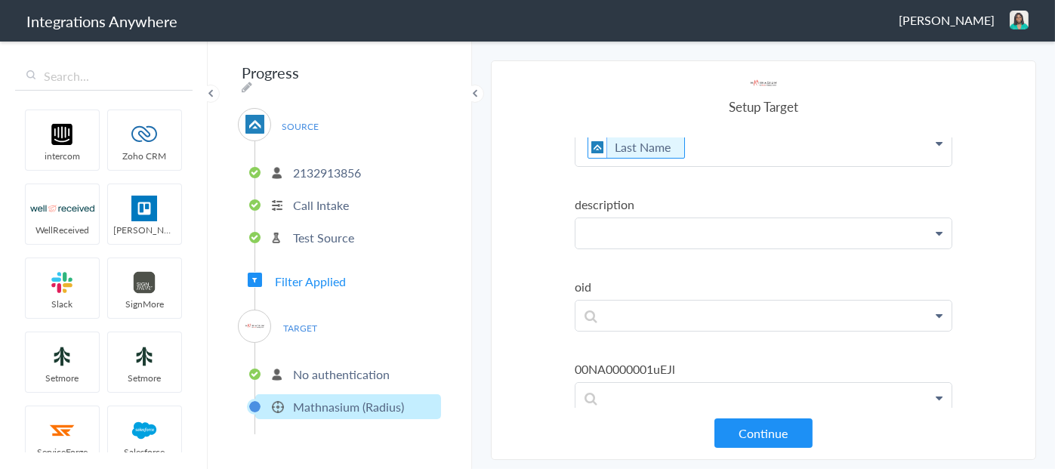
click at [669, 227] on p at bounding box center [764, 233] width 376 height 30
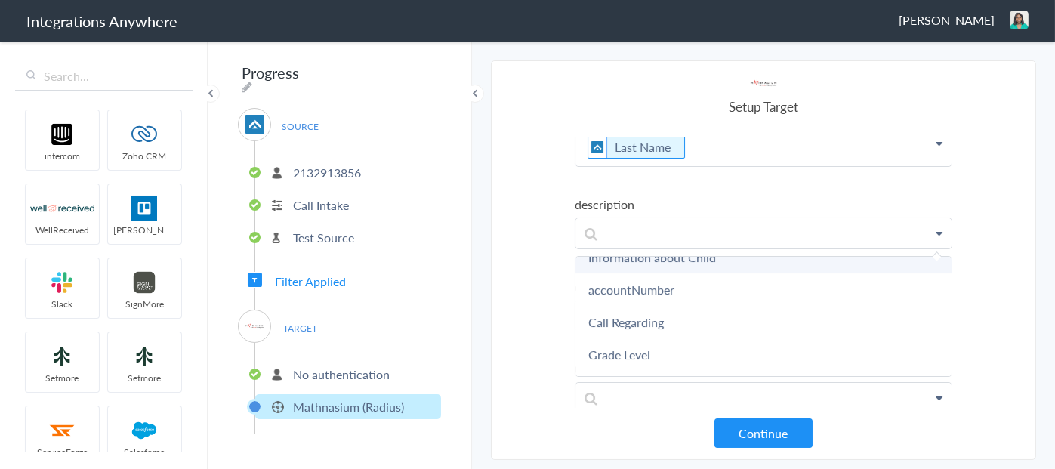
click at [688, 262] on link "Information about Child" at bounding box center [764, 257] width 376 height 32
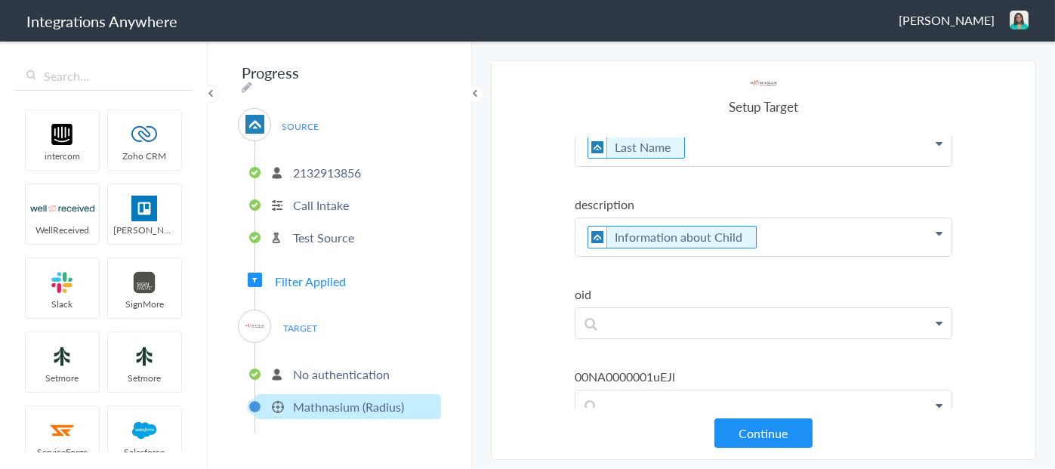
click at [793, 237] on p "Information about Child" at bounding box center [764, 237] width 376 height 38
click at [585, 234] on p "Information about Child" at bounding box center [764, 254] width 376 height 73
click at [760, 238] on icon at bounding box center [757, 238] width 17 height 19
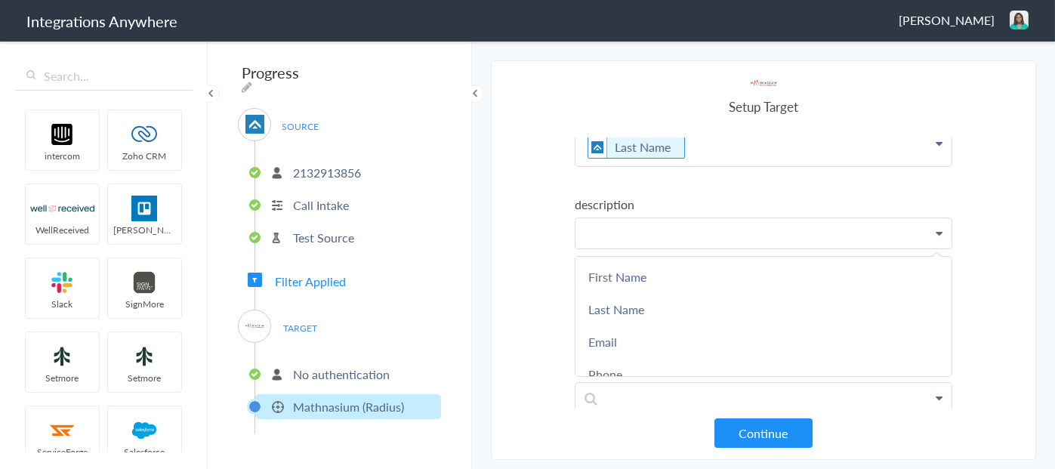
click at [607, 227] on p at bounding box center [764, 233] width 376 height 30
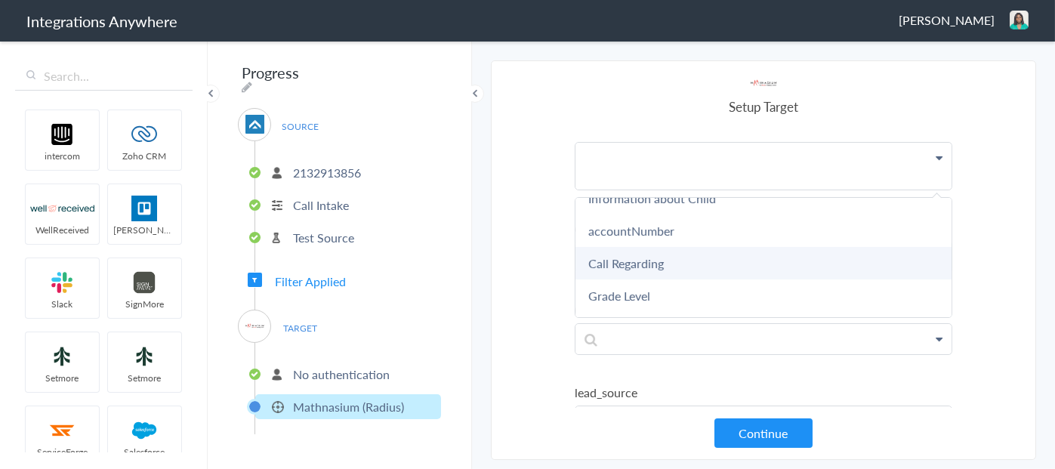
scroll to position [529, 0]
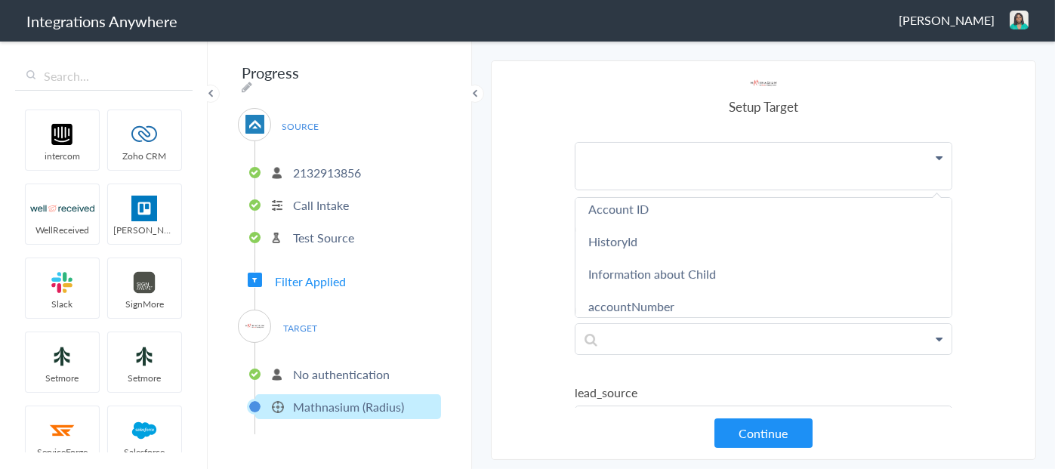
click at [612, 278] on link "Information about Child" at bounding box center [764, 274] width 376 height 32
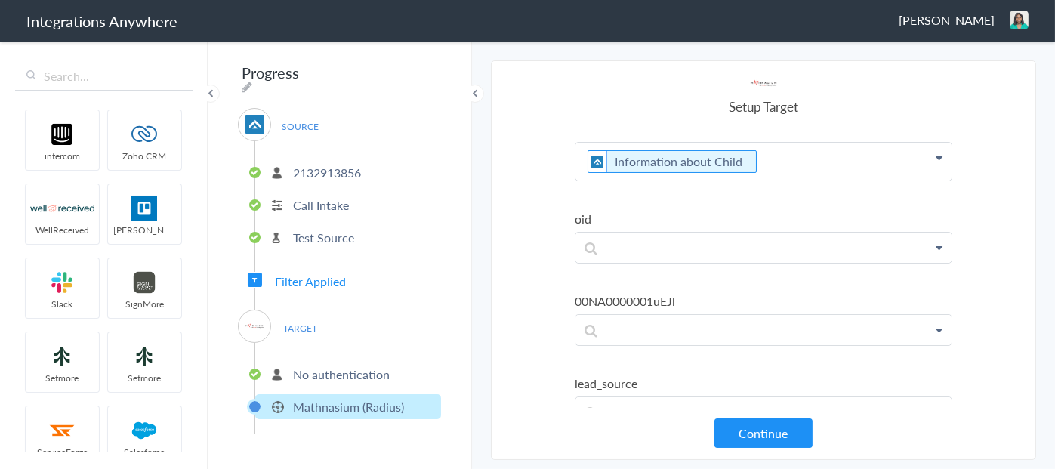
click at [756, 155] on p "Information about Child" at bounding box center [764, 162] width 376 height 38
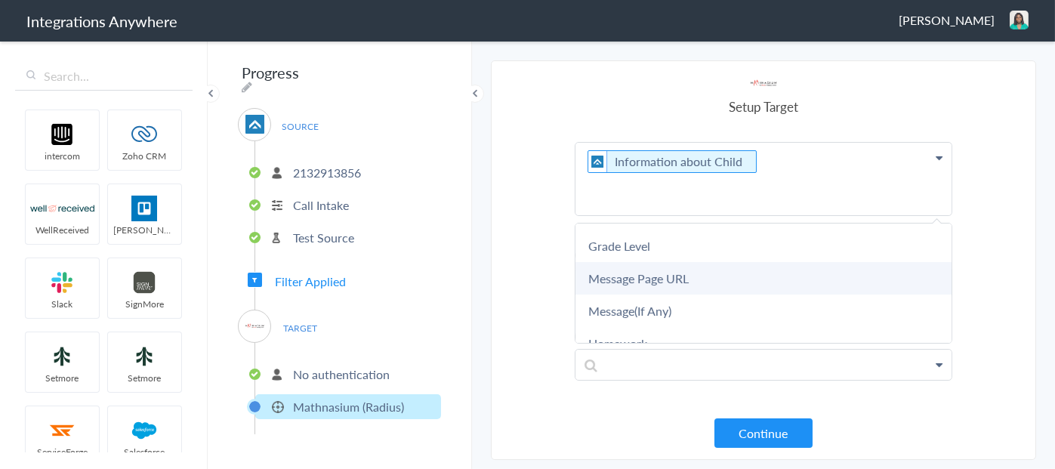
scroll to position [701, 0]
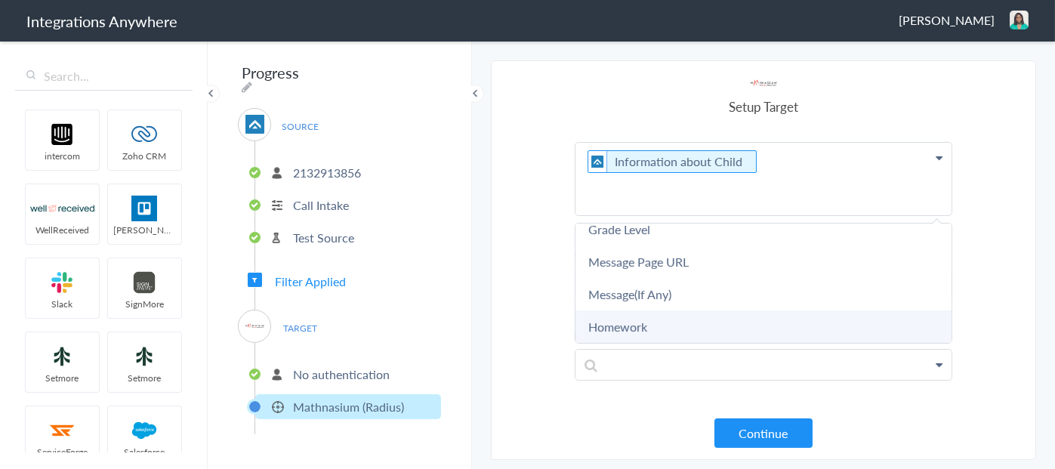
click at [631, 332] on link "Homework" at bounding box center [764, 326] width 376 height 32
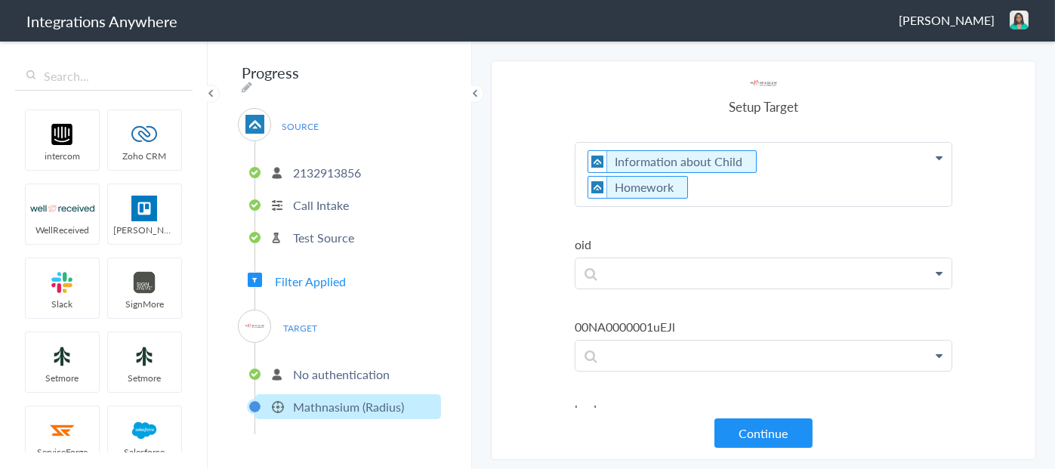
click at [687, 189] on p "Information about Child Homework" at bounding box center [764, 174] width 376 height 63
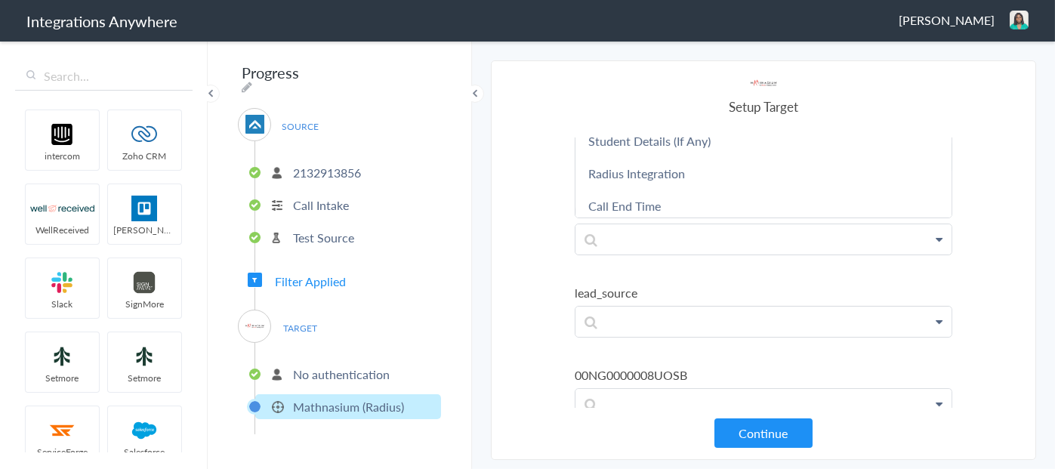
scroll to position [172, 0]
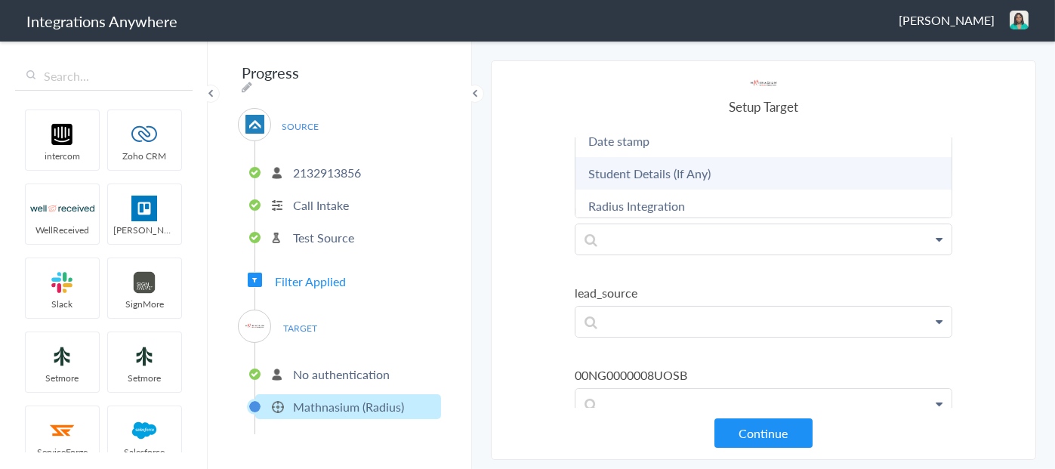
click at [647, 173] on link "Student Details (If Any)" at bounding box center [764, 173] width 376 height 32
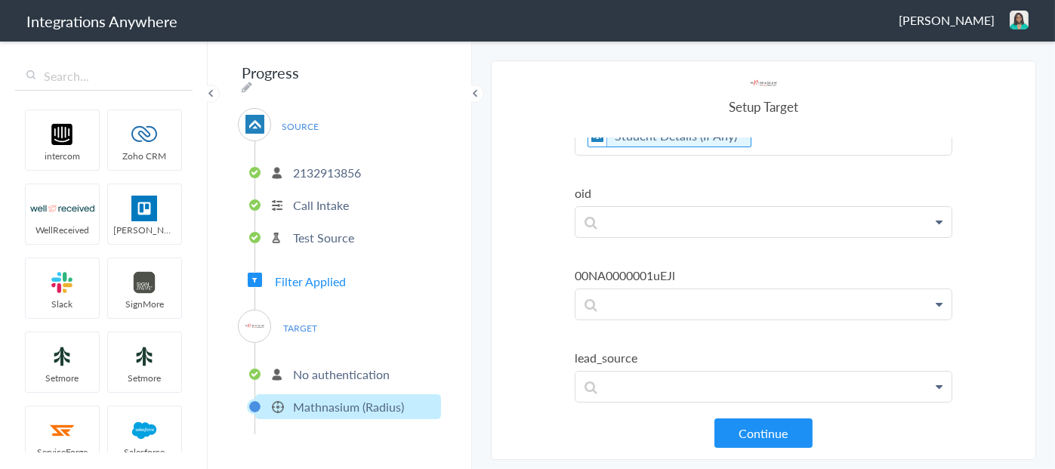
scroll to position [378, 0]
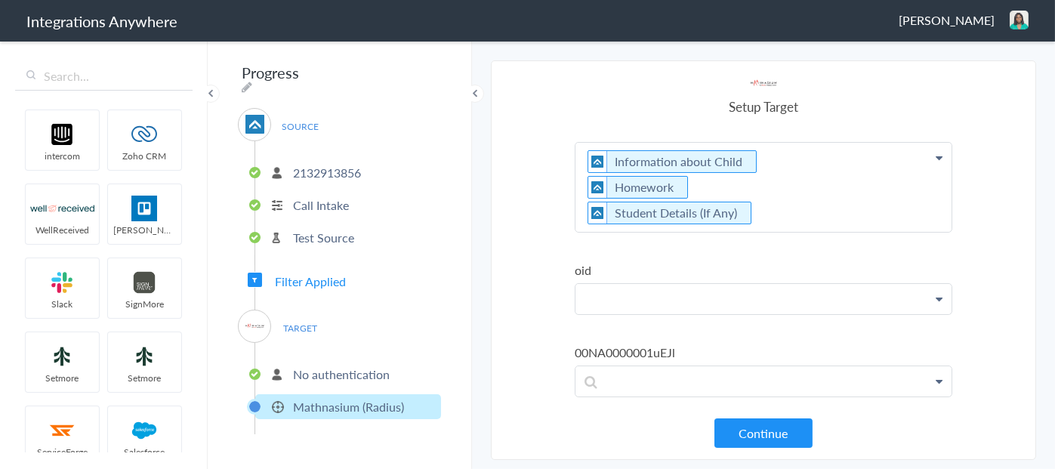
click at [636, 307] on p at bounding box center [764, 299] width 376 height 30
click at [625, 298] on p at bounding box center [764, 299] width 376 height 30
paste p
click at [610, 381] on p at bounding box center [764, 381] width 376 height 30
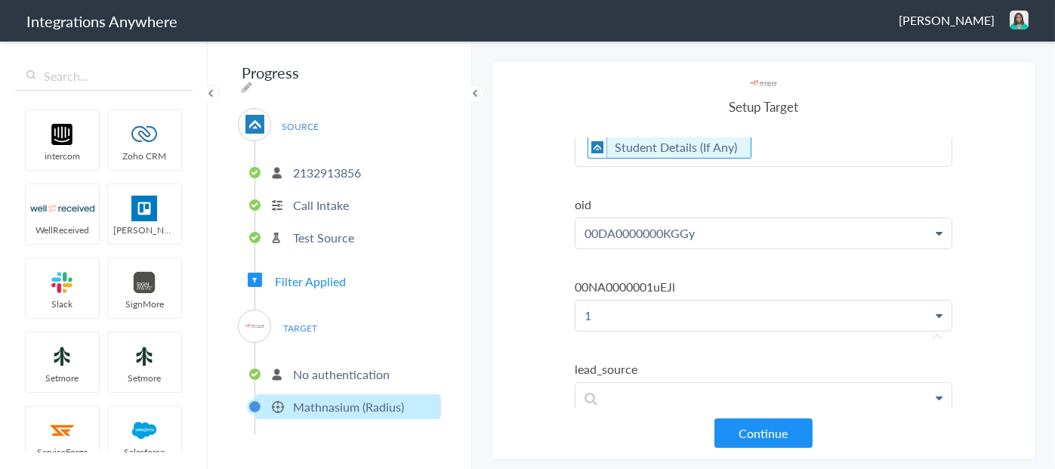
scroll to position [604, 0]
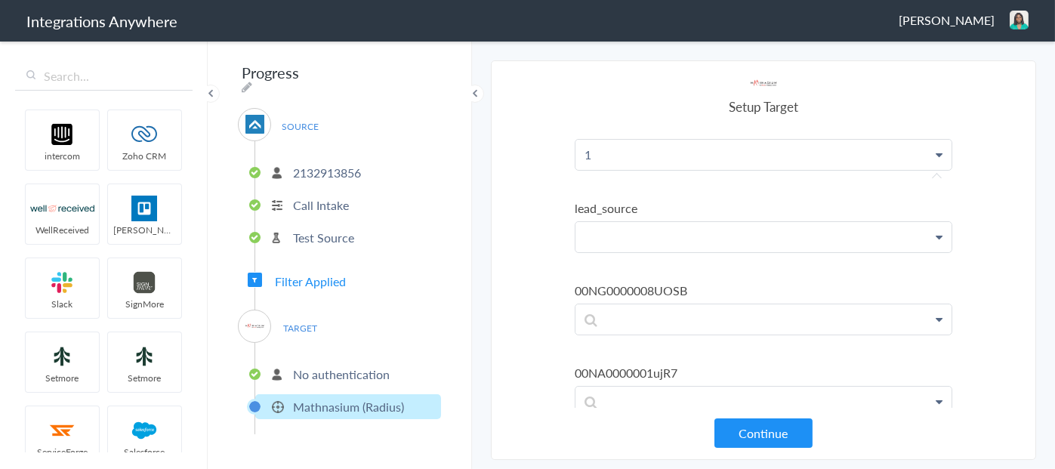
click at [610, 235] on p at bounding box center [764, 237] width 376 height 30
paste p
click at [605, 317] on p at bounding box center [764, 319] width 376 height 30
paste p
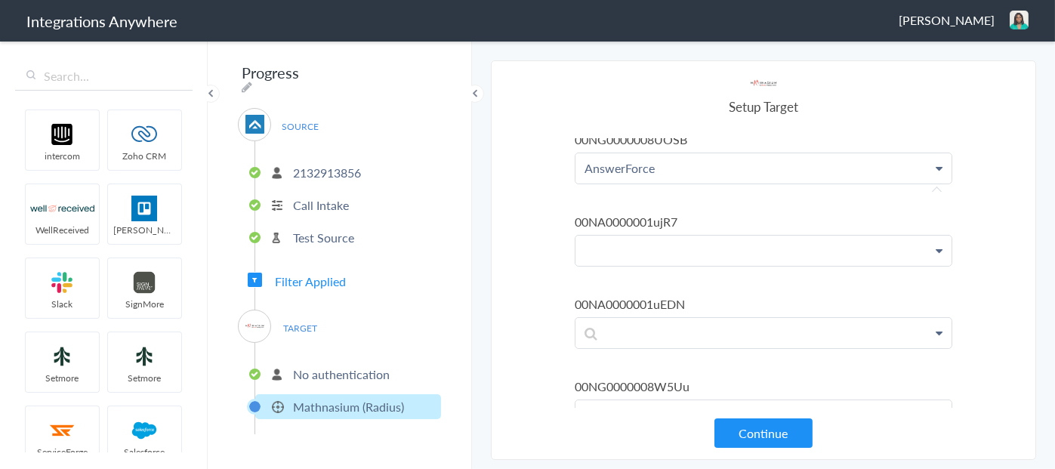
click at [608, 245] on p at bounding box center [764, 251] width 376 height 30
paste p
click at [585, 251] on p "woodridge" at bounding box center [764, 251] width 376 height 30
click at [648, 336] on p at bounding box center [764, 333] width 376 height 30
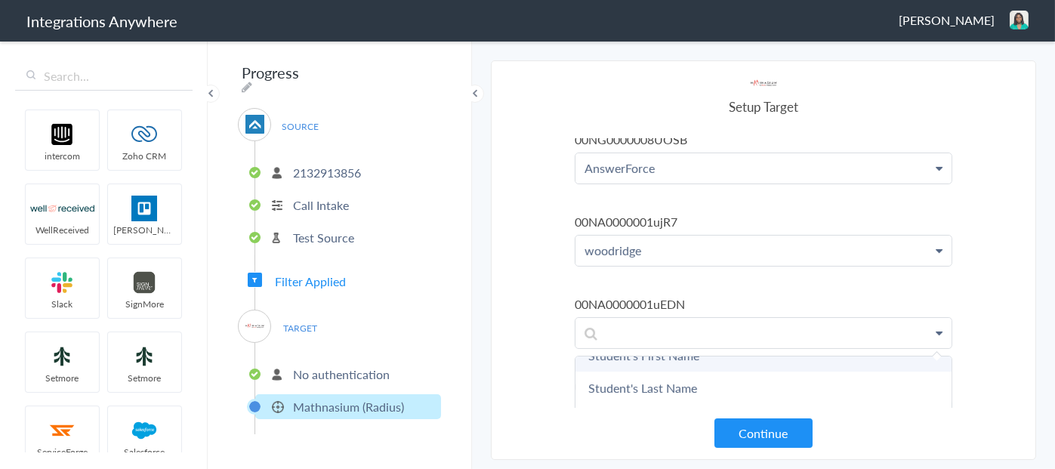
click at [620, 354] on link "Student's First Name" at bounding box center [764, 355] width 376 height 32
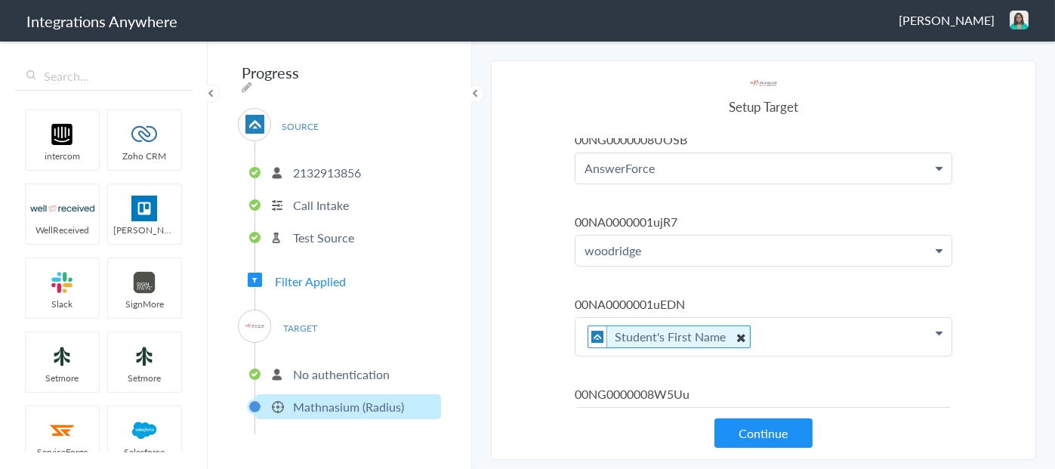
scroll to position [831, 0]
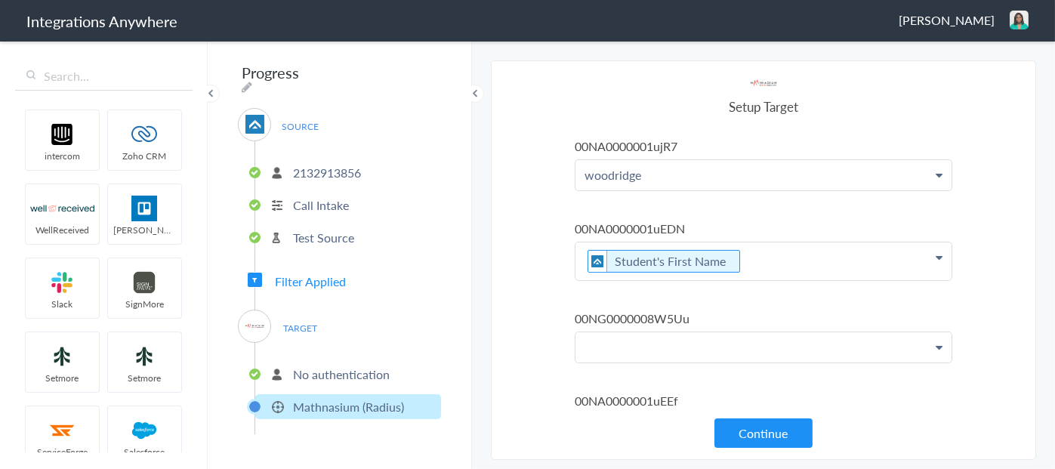
click at [646, 342] on p at bounding box center [764, 347] width 376 height 30
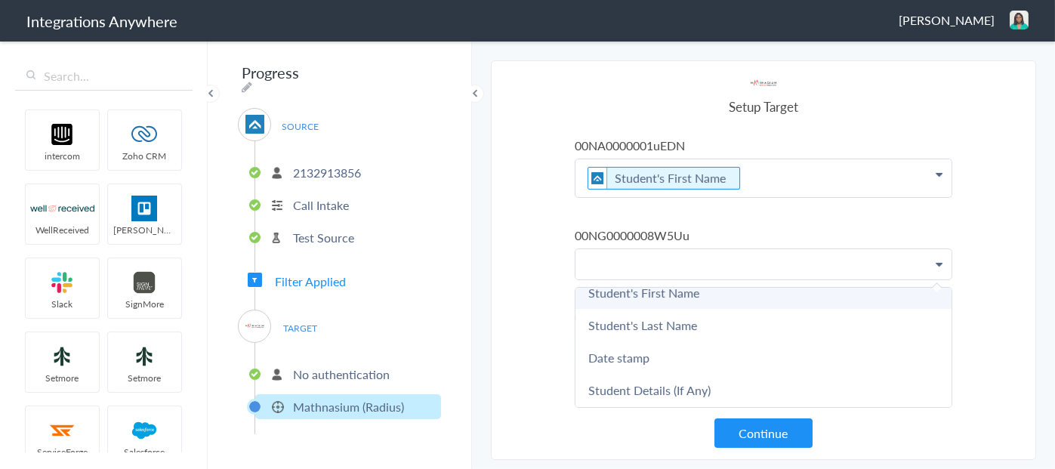
scroll to position [151, 0]
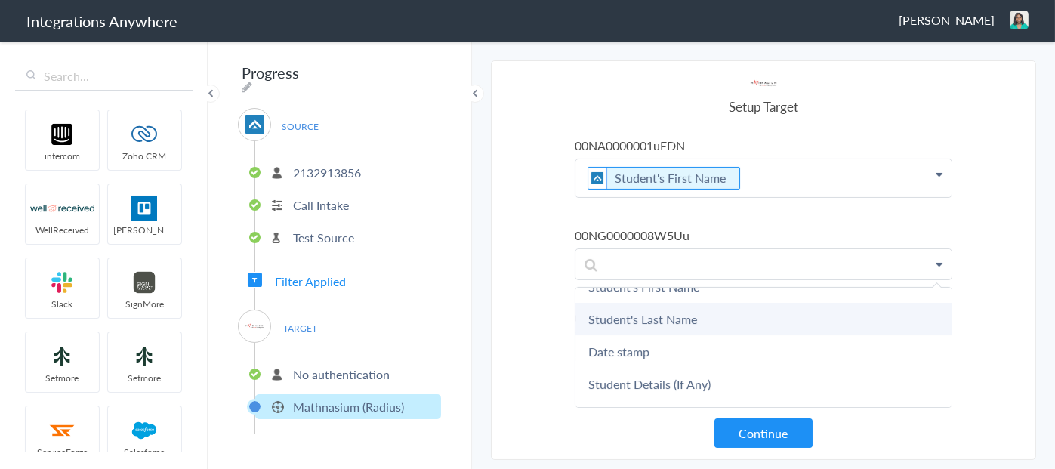
click at [638, 310] on link "Student's Last Name" at bounding box center [764, 319] width 376 height 32
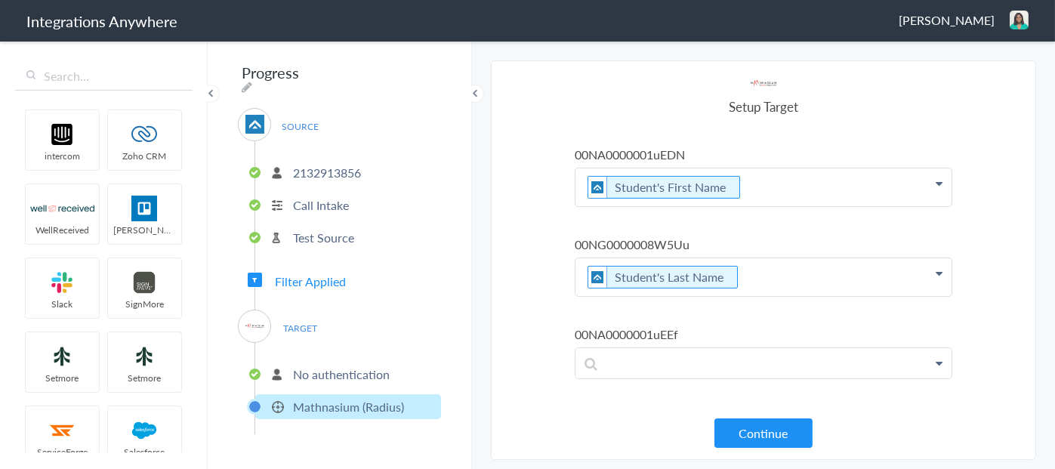
scroll to position [900, 0]
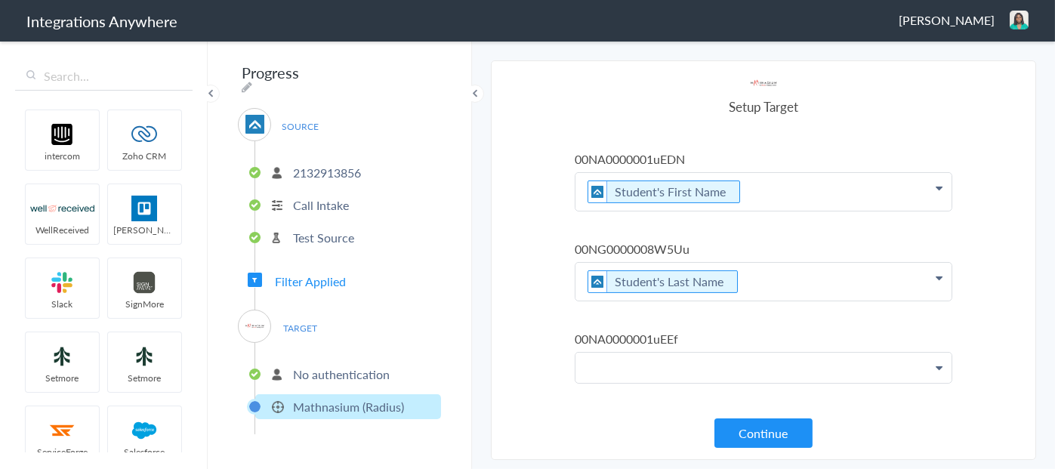
click at [634, 368] on p at bounding box center [764, 368] width 376 height 30
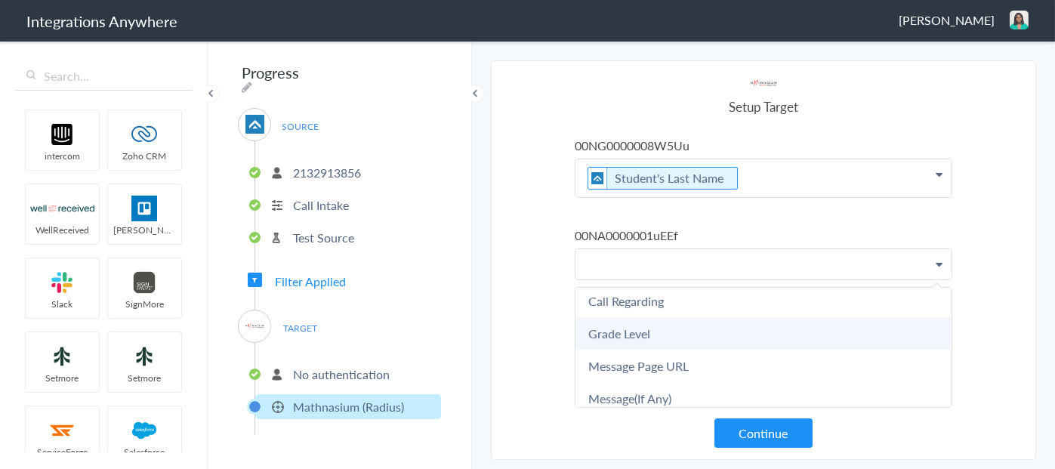
scroll to position [680, 0]
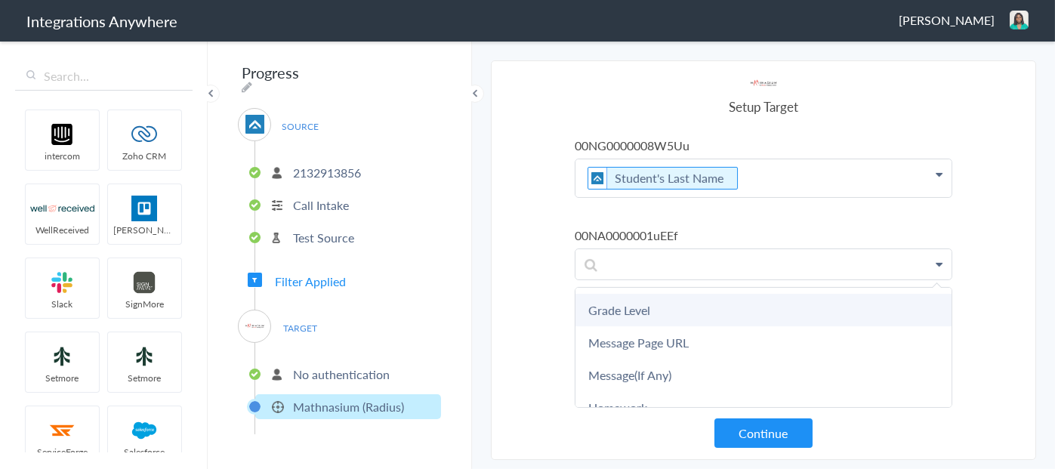
click at [654, 304] on link "Grade Level" at bounding box center [764, 310] width 376 height 32
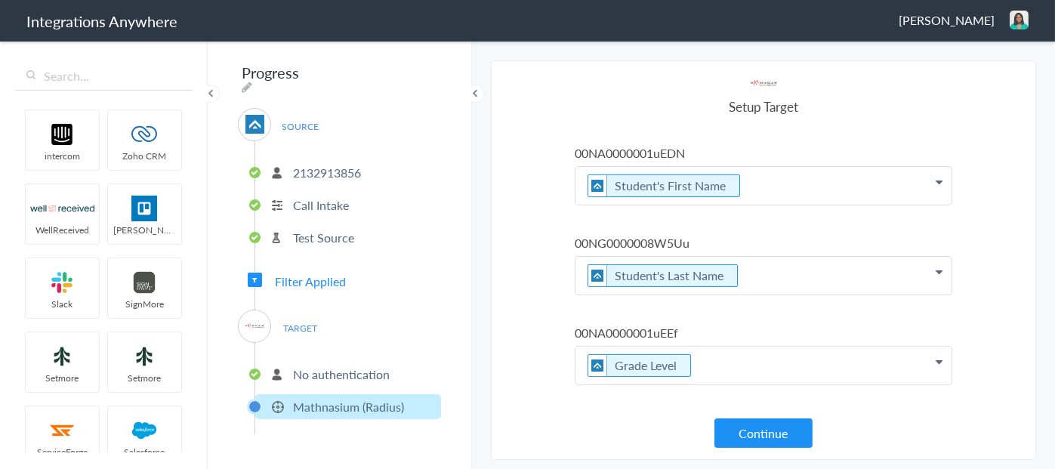
scroll to position [907, 0]
click at [753, 436] on button "Continue" at bounding box center [764, 432] width 98 height 29
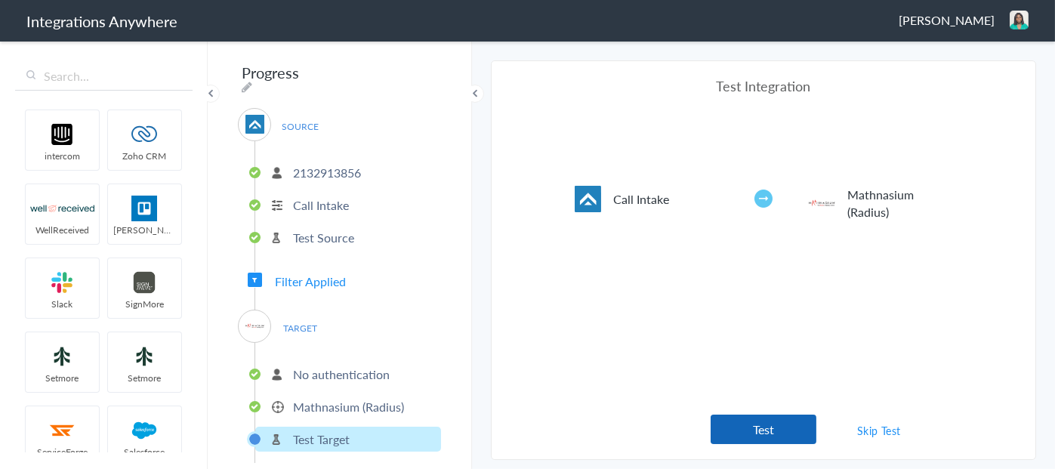
click at [781, 434] on button "Test" at bounding box center [764, 429] width 106 height 29
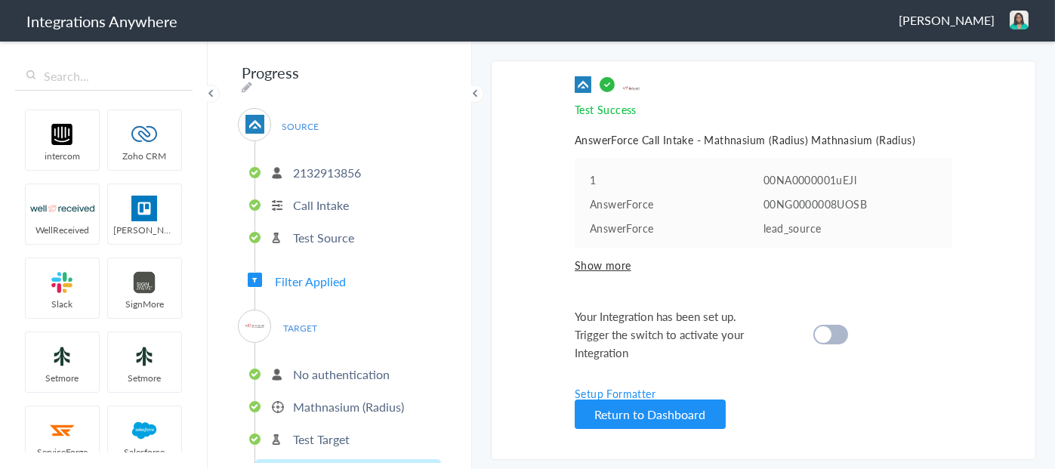
click at [627, 392] on link "Setup Formatter" at bounding box center [615, 393] width 81 height 15
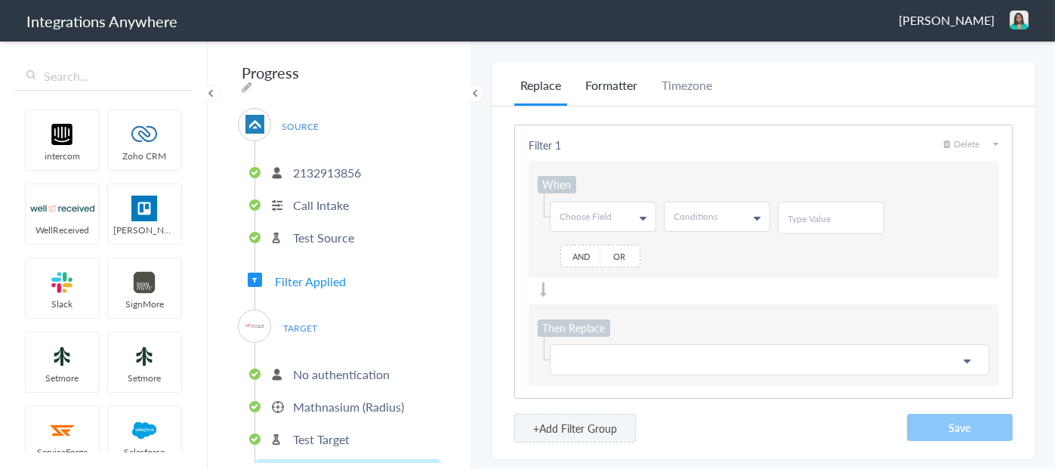
click at [591, 85] on li "Formatter" at bounding box center [611, 90] width 64 height 29
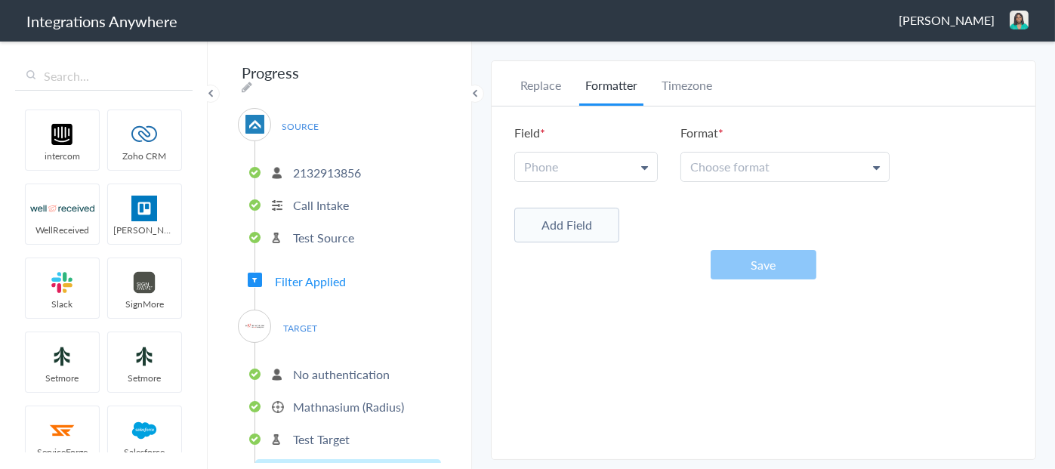
click at [614, 162] on link "Phone" at bounding box center [586, 167] width 142 height 29
click at [571, 234] on link "Phone" at bounding box center [585, 236] width 140 height 32
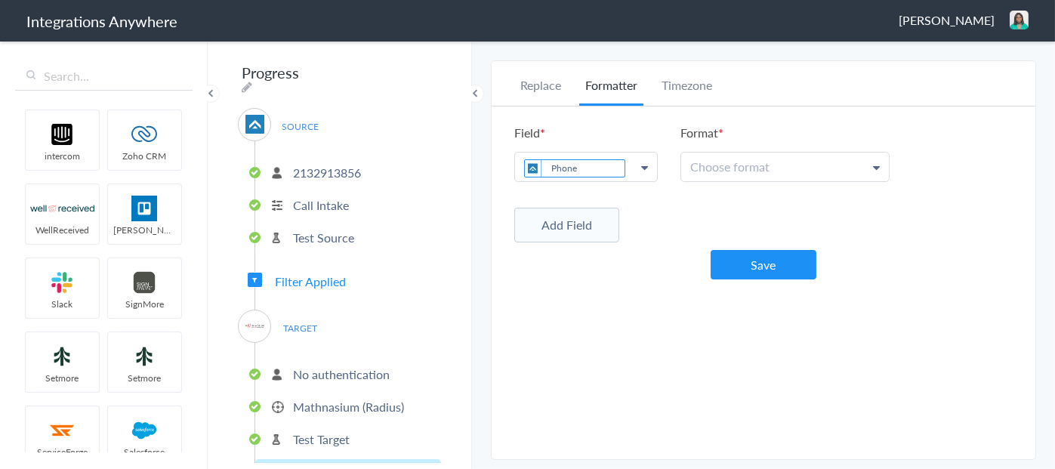
click at [798, 163] on link "Choose format" at bounding box center [785, 167] width 208 height 29
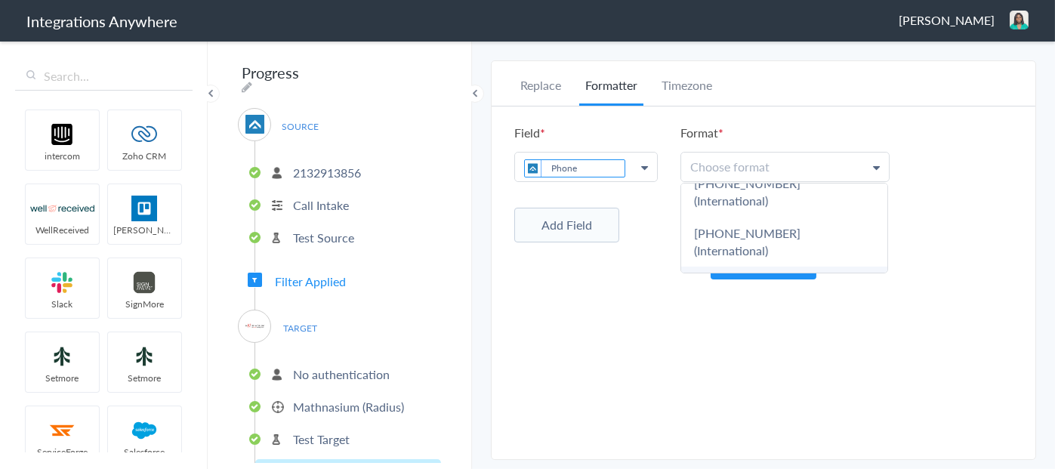
scroll to position [110, 0]
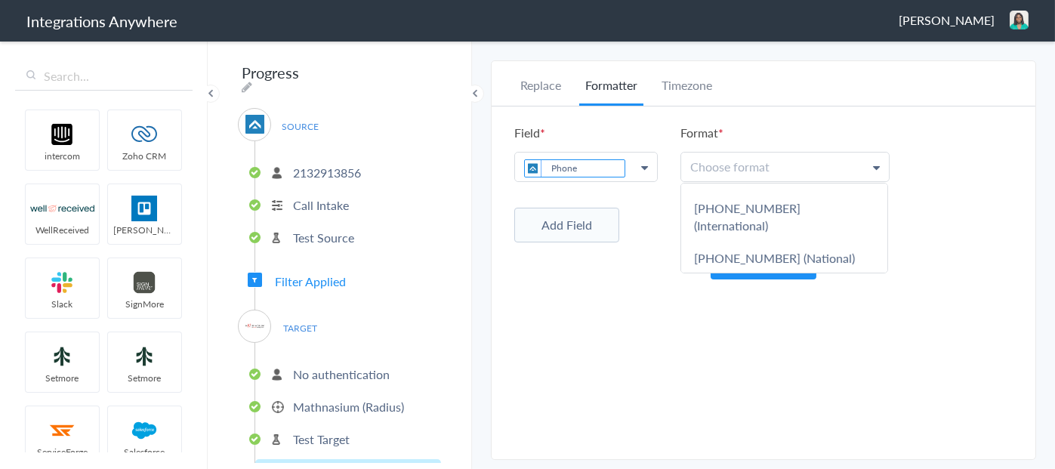
click at [743, 274] on link "5032134639" at bounding box center [784, 290] width 206 height 32
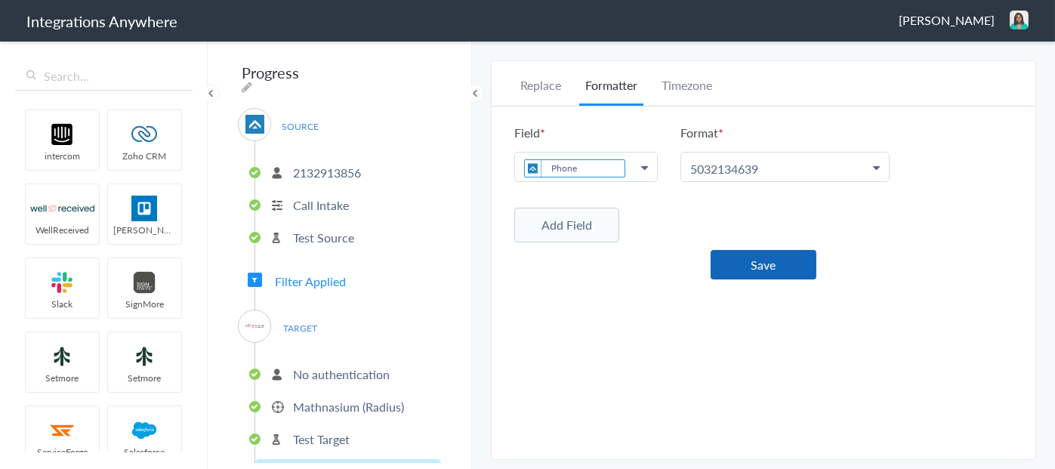
click at [756, 266] on button "Save" at bounding box center [764, 264] width 106 height 29
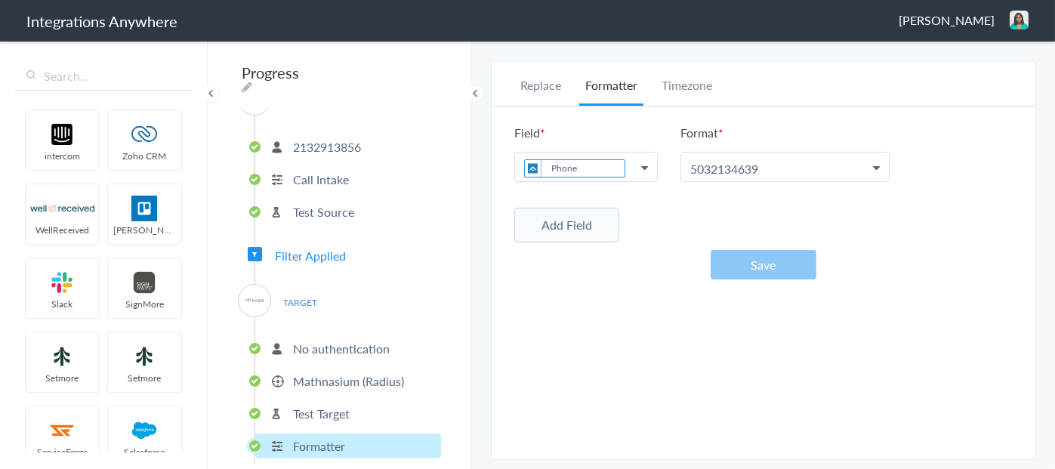
scroll to position [37, 0]
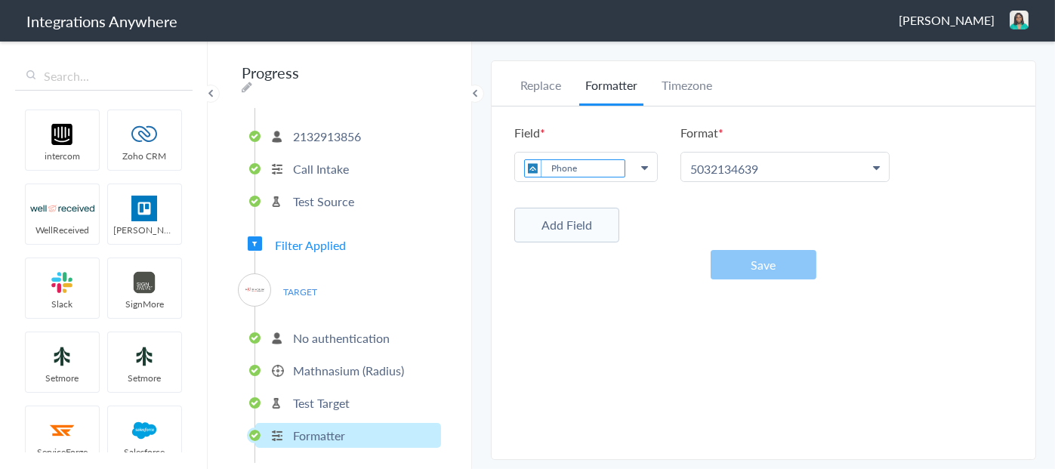
click at [320, 432] on p "Formatter" at bounding box center [319, 435] width 52 height 17
click at [320, 400] on p "Test Target" at bounding box center [321, 402] width 57 height 17
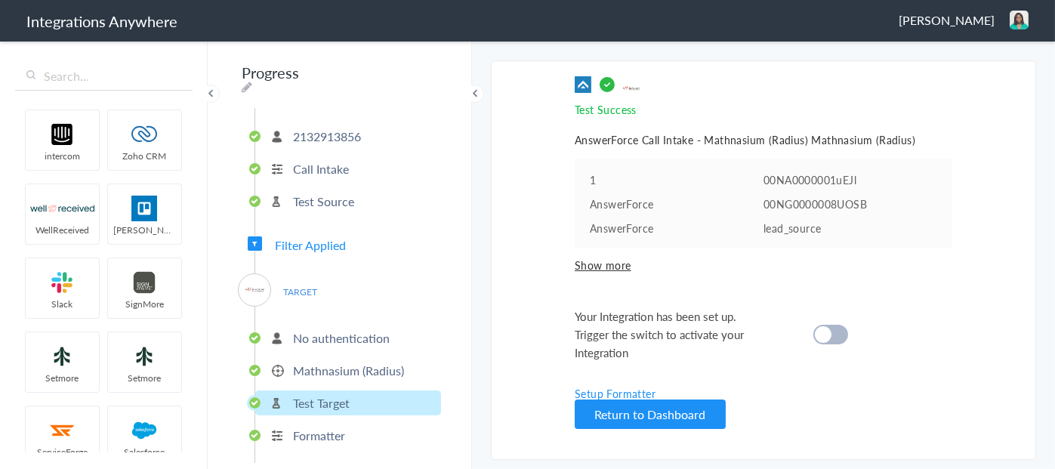
click at [820, 332] on cite at bounding box center [823, 334] width 17 height 17
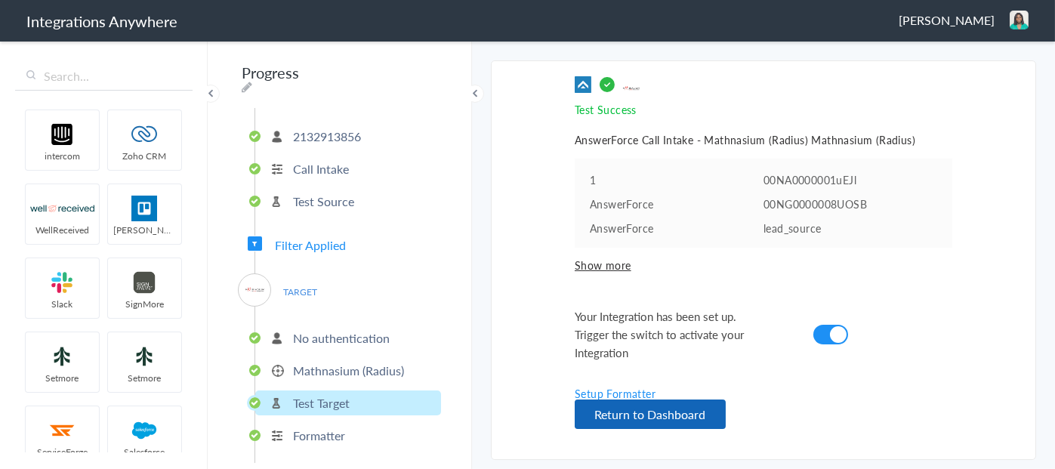
click at [695, 414] on button "Return to Dashboard" at bounding box center [650, 414] width 151 height 29
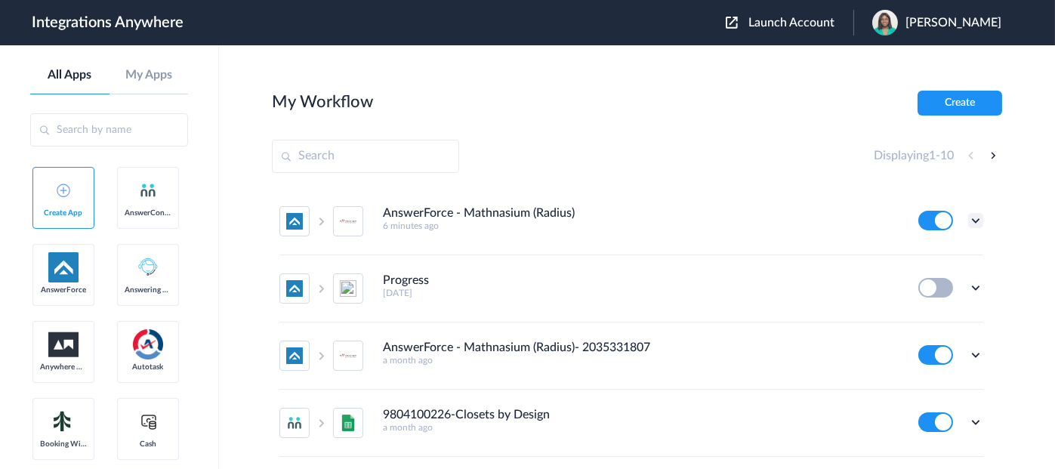
click at [968, 220] on icon at bounding box center [975, 220] width 15 height 15
click at [924, 283] on link "Task history" at bounding box center [933, 283] width 73 height 11
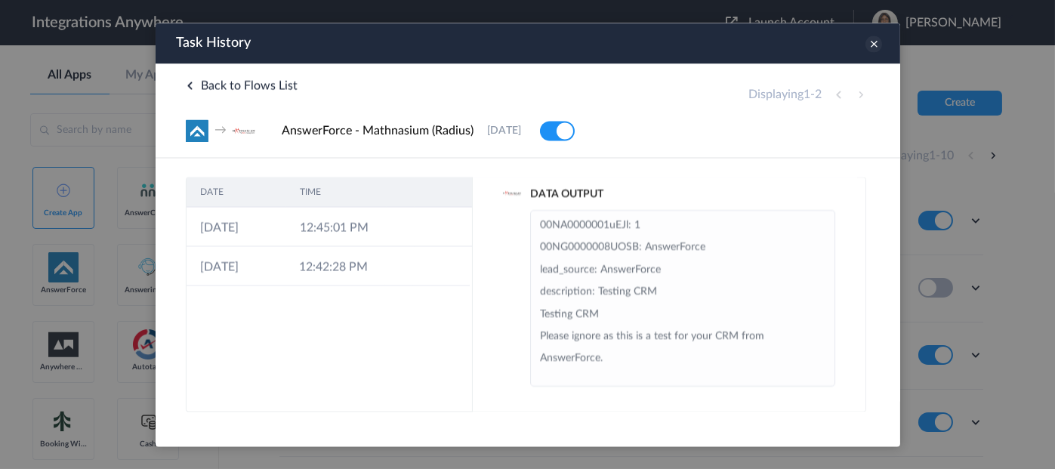
click at [870, 45] on icon at bounding box center [873, 44] width 17 height 17
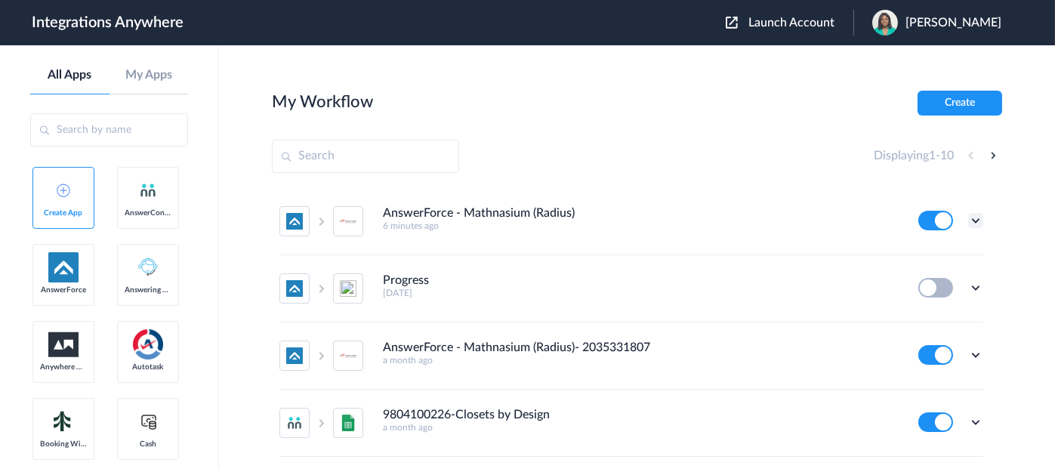
click at [968, 215] on icon at bounding box center [975, 220] width 15 height 15
click at [910, 248] on li "Edit" at bounding box center [934, 256] width 98 height 28
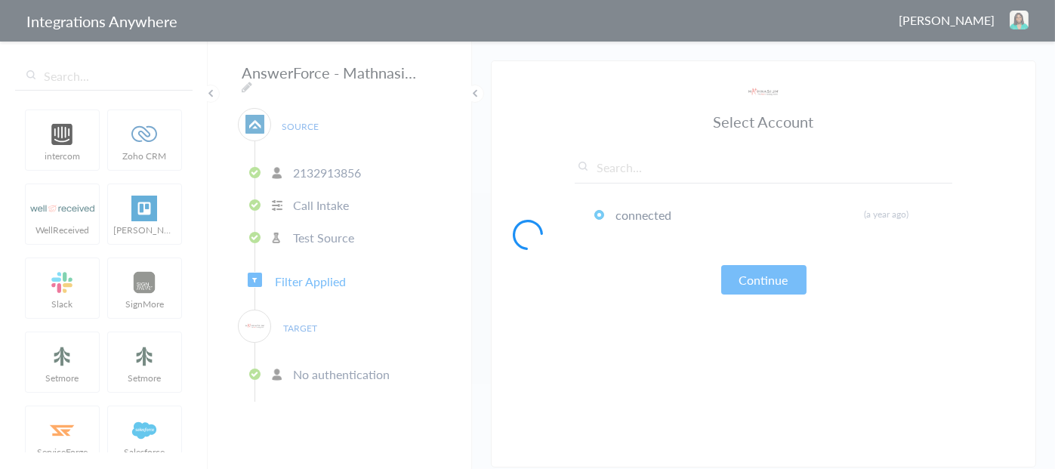
click at [431, 73] on div at bounding box center [527, 234] width 1055 height 469
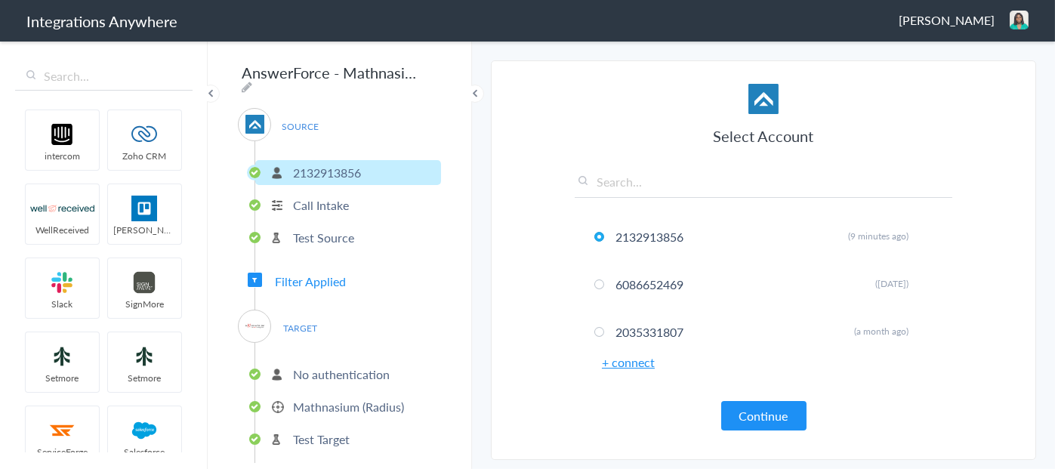
click at [252, 81] on icon at bounding box center [247, 87] width 11 height 12
paste input "2132913856"
type input "AnswerForce - Mathnasium (Radius)- 2132913856"
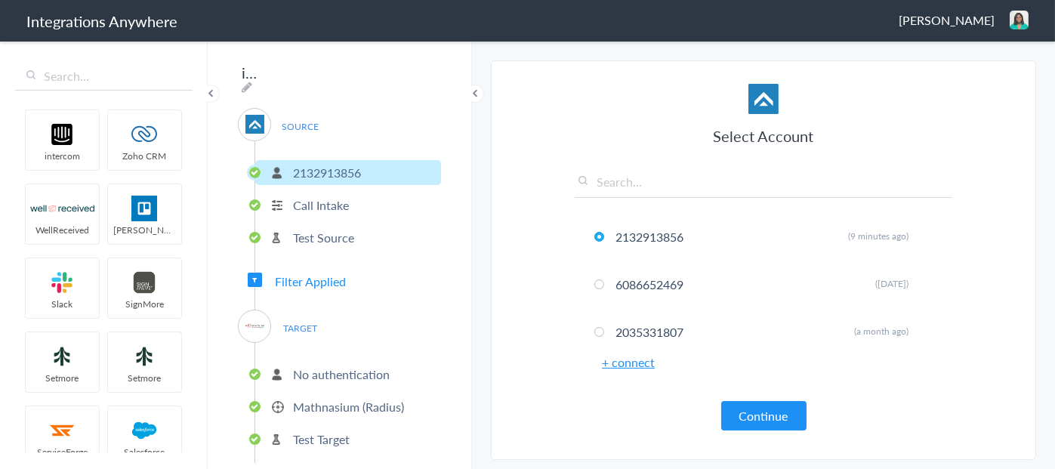
scroll to position [0, 0]
click at [451, 164] on div "AnswerForce - Mathnasium (Radius)- 2132913856 SOURCE [PHONE_NUMBER] Call Intake…" at bounding box center [340, 254] width 264 height 430
click at [755, 414] on button "Continue" at bounding box center [763, 415] width 85 height 29
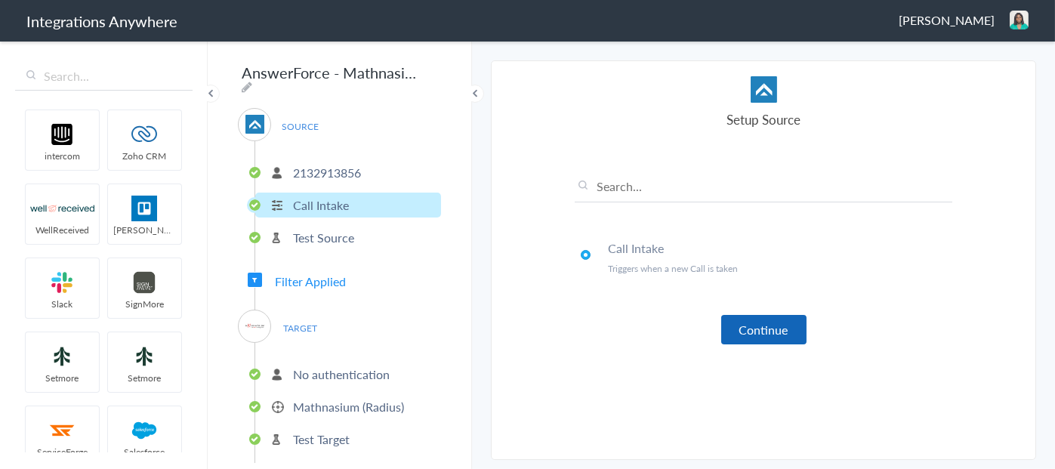
click at [767, 332] on button "Continue" at bounding box center [763, 329] width 85 height 29
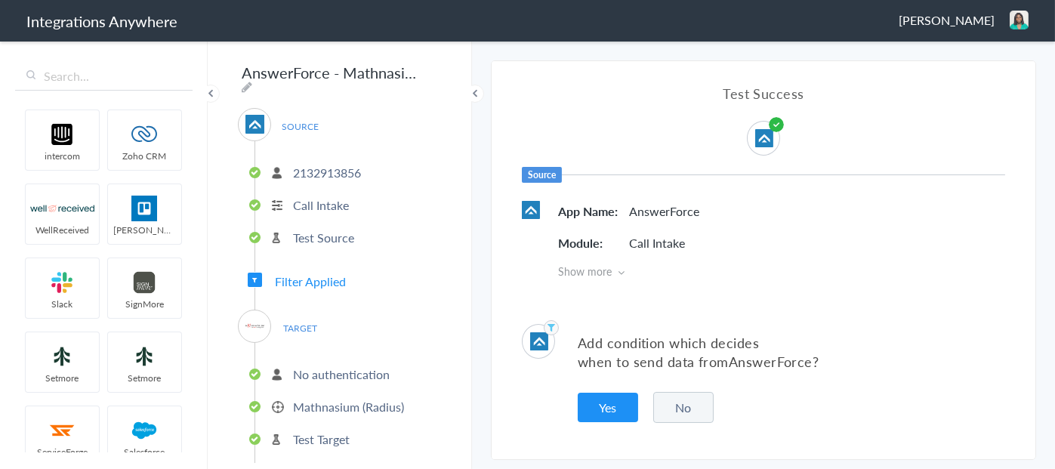
scroll to position [37, 0]
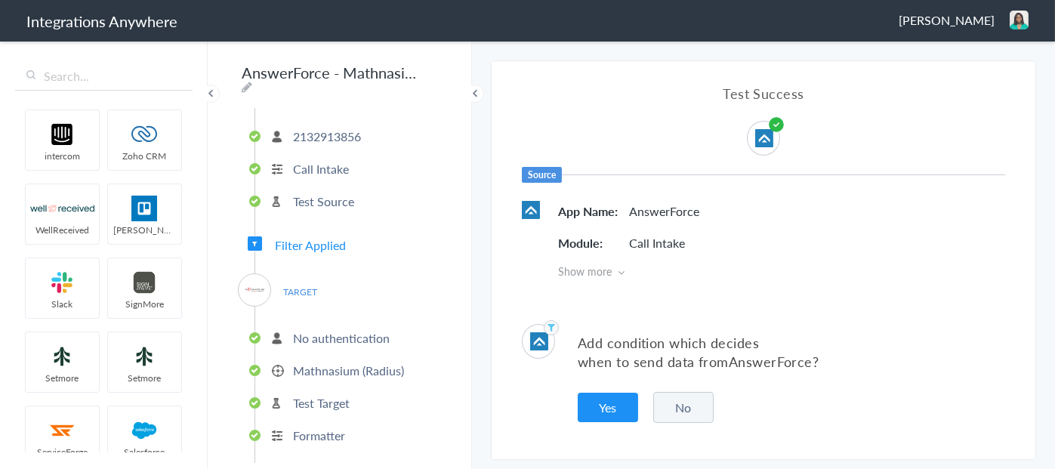
click at [333, 402] on p "Test Target" at bounding box center [321, 402] width 57 height 17
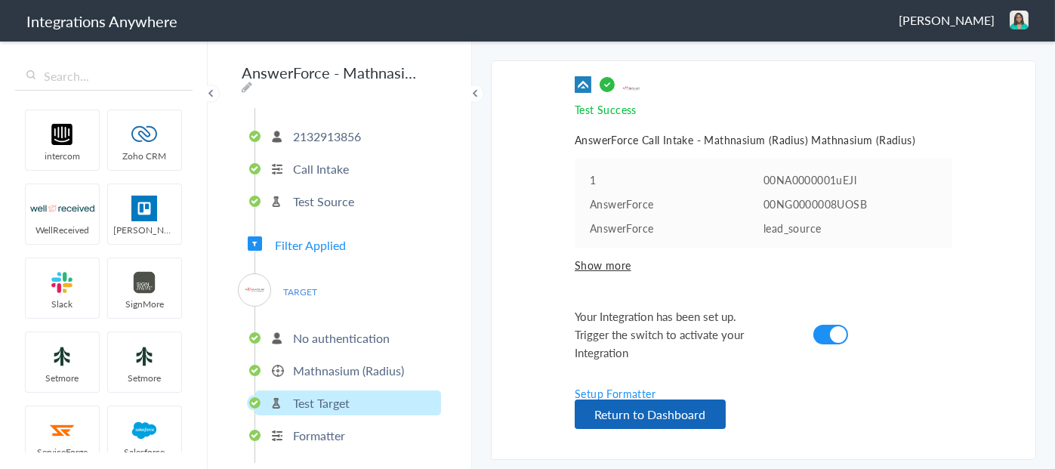
click at [690, 418] on button "Return to Dashboard" at bounding box center [650, 414] width 151 height 29
